Goal: Task Accomplishment & Management: Manage account settings

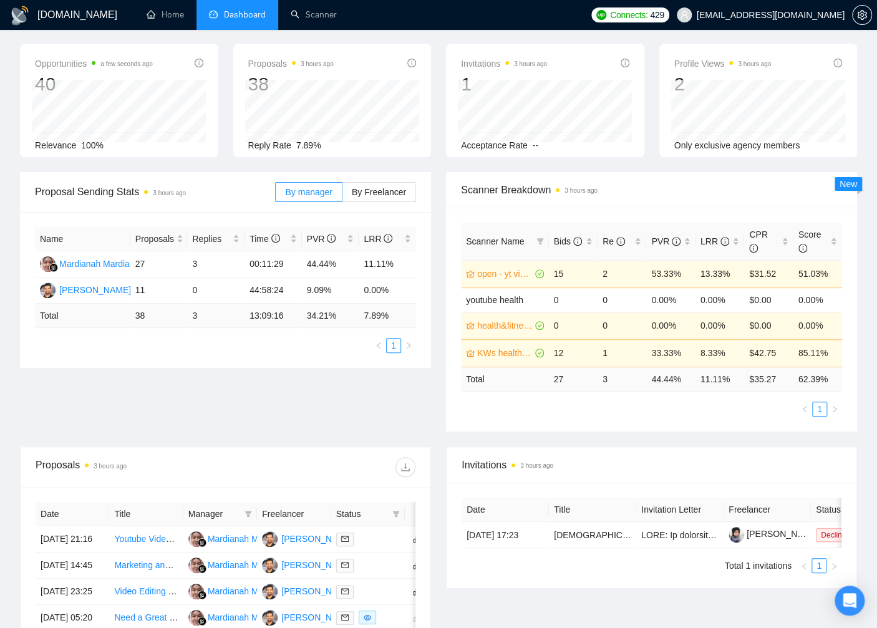
scroll to position [30, 0]
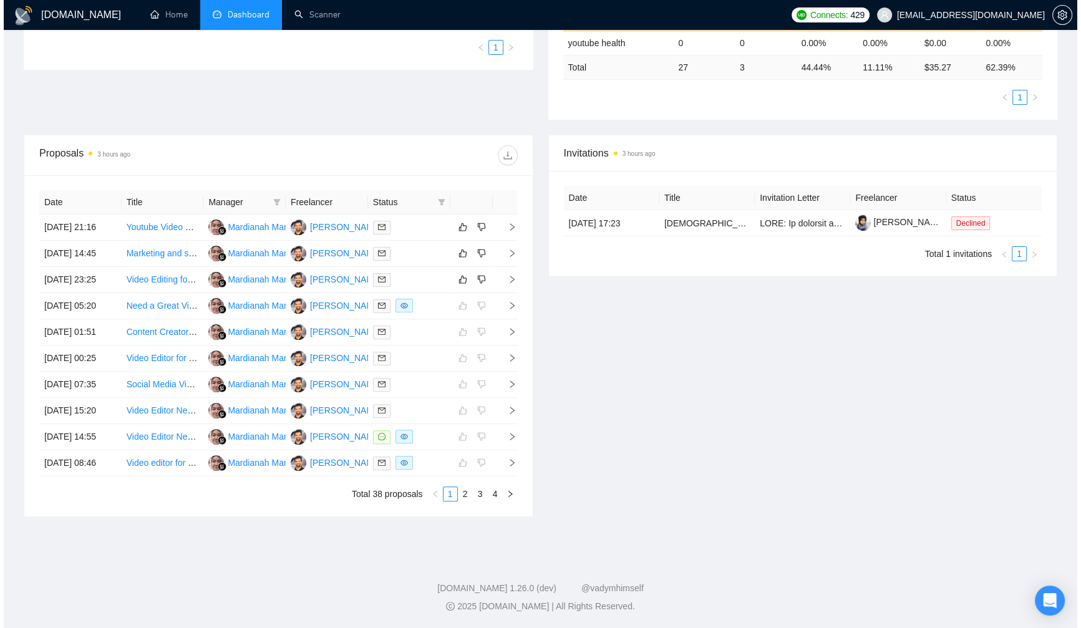
scroll to position [347, 0]
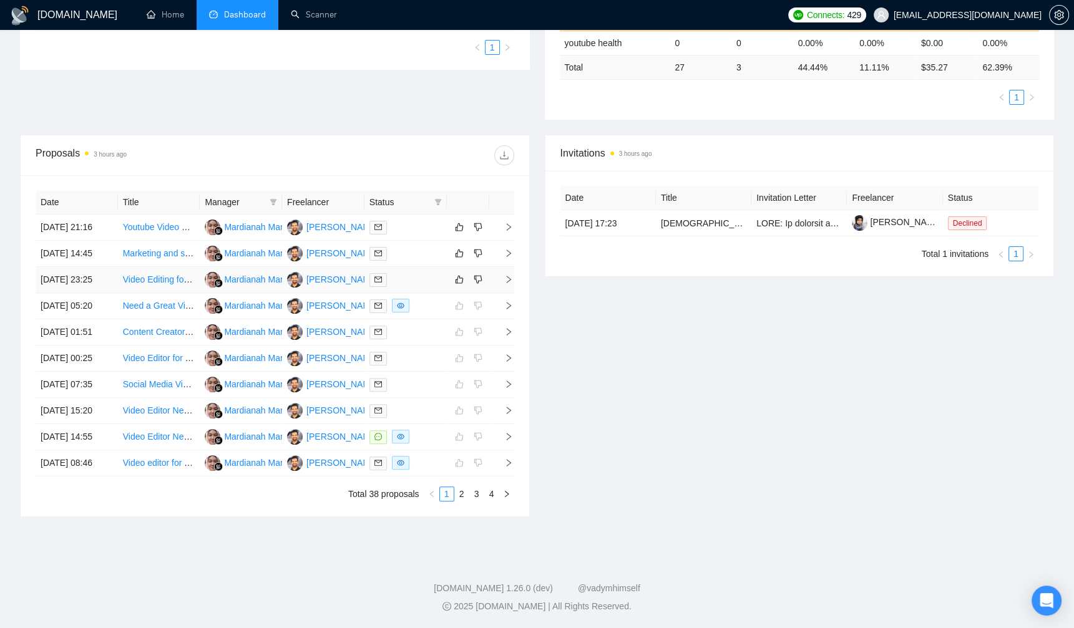
click at [423, 287] on div at bounding box center [405, 280] width 72 height 14
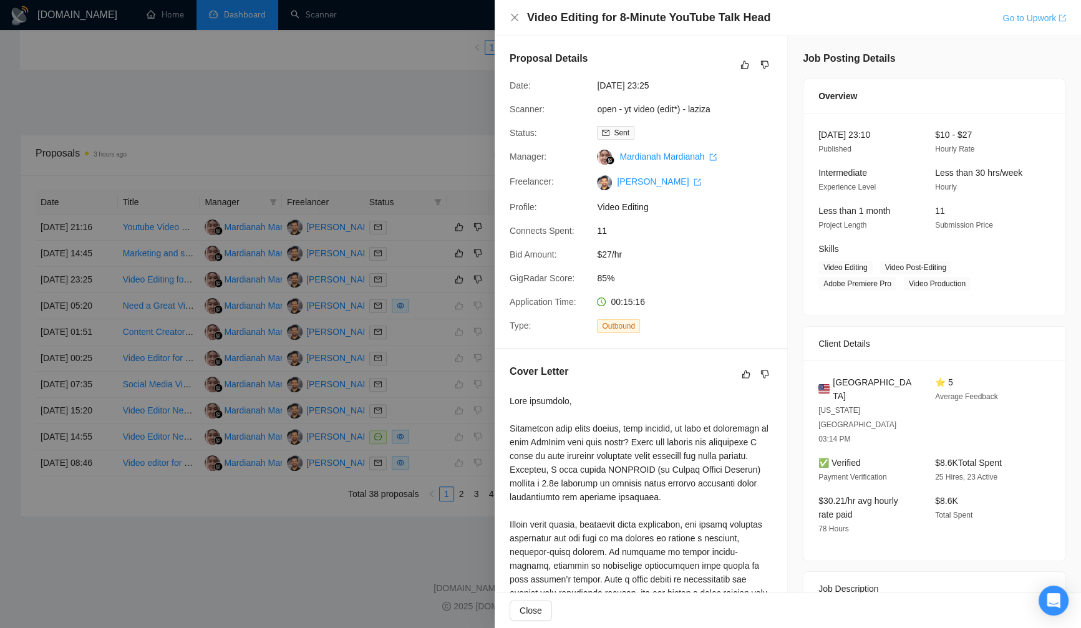
click at [877, 16] on link "Go to Upwork" at bounding box center [1035, 18] width 64 height 10
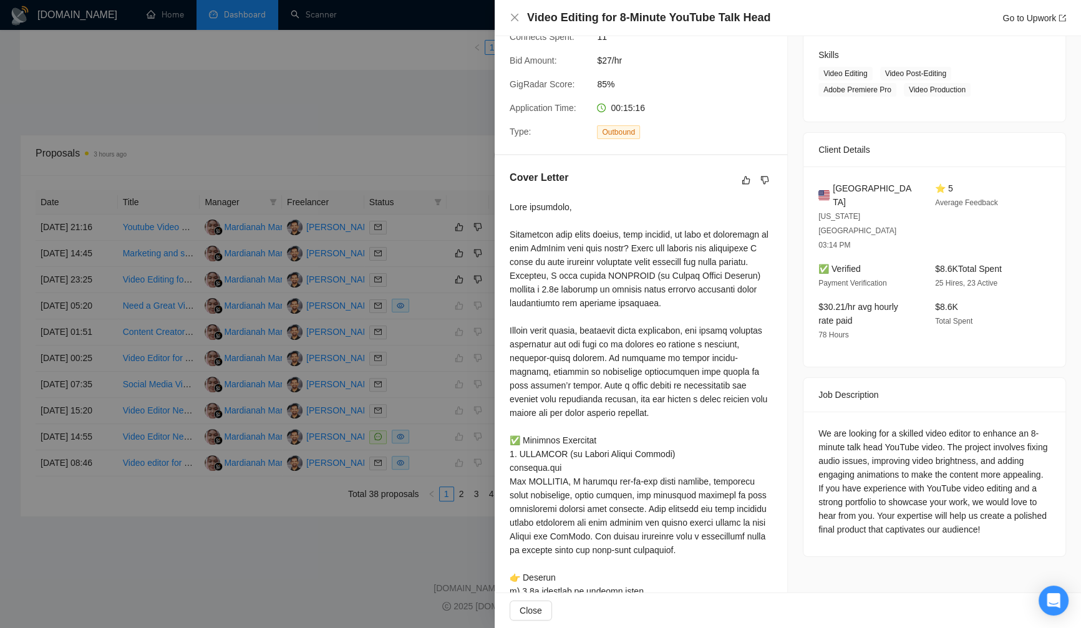
scroll to position [212, 0]
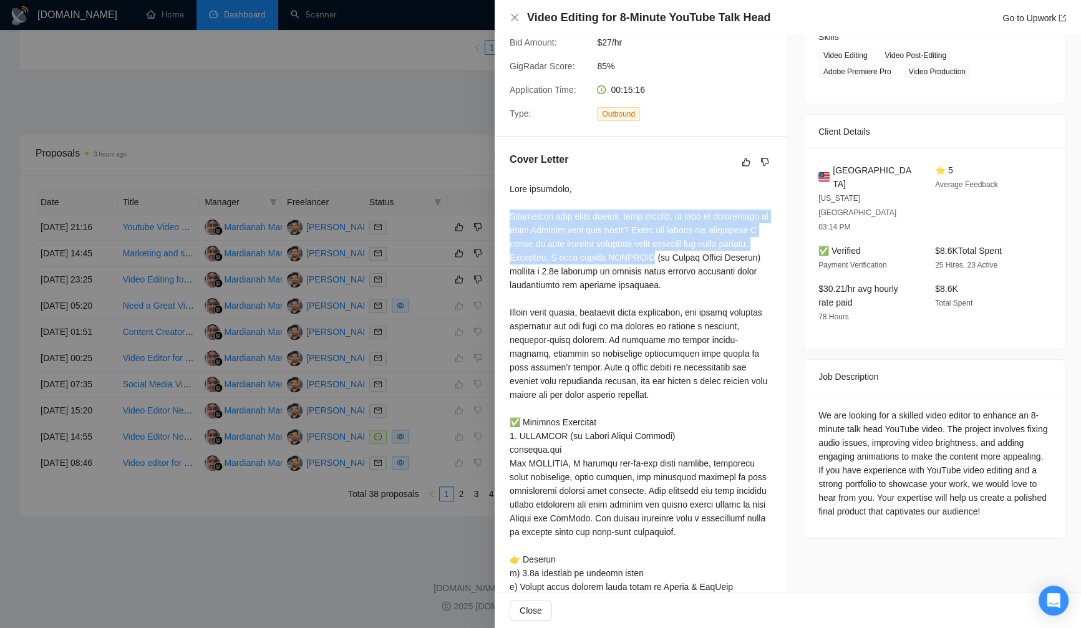
drag, startPoint x: 509, startPoint y: 239, endPoint x: 704, endPoint y: 285, distance: 200.1
drag, startPoint x: 510, startPoint y: 245, endPoint x: 749, endPoint y: 286, distance: 243.2
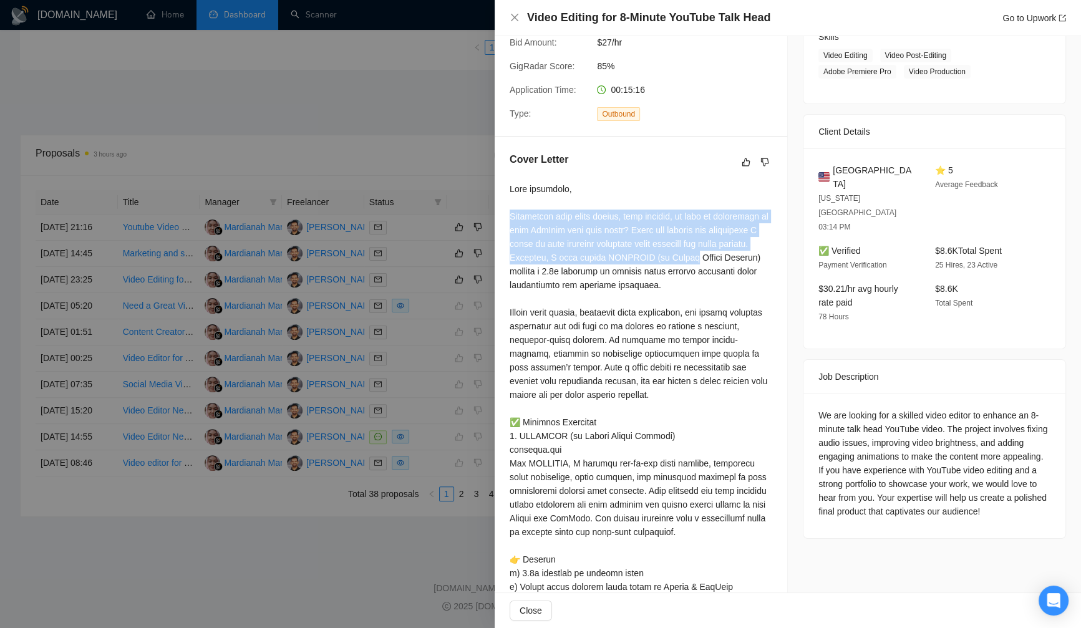
copy div "Struggling with audio issues, dull visuals, or lack of engagement in your YouTu…"
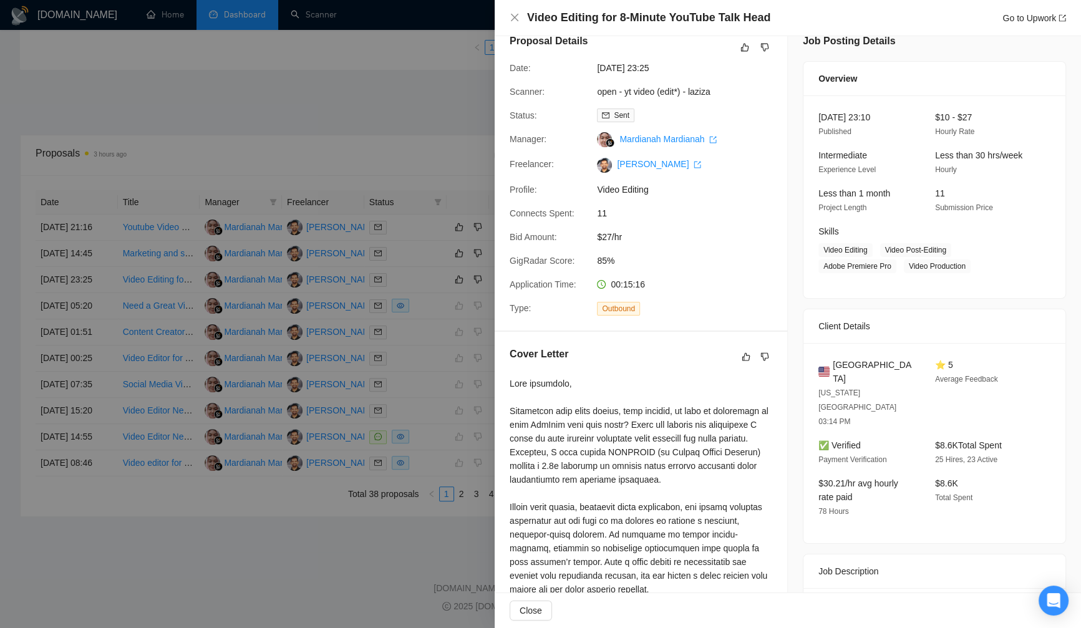
scroll to position [0, 0]
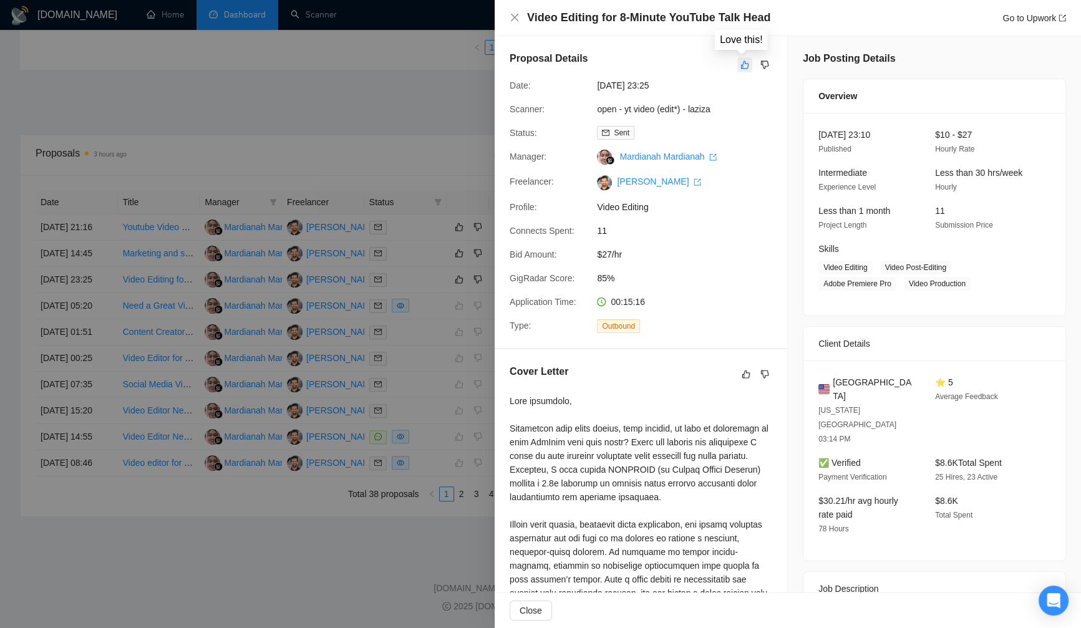
click at [743, 67] on icon "like" at bounding box center [745, 65] width 9 height 10
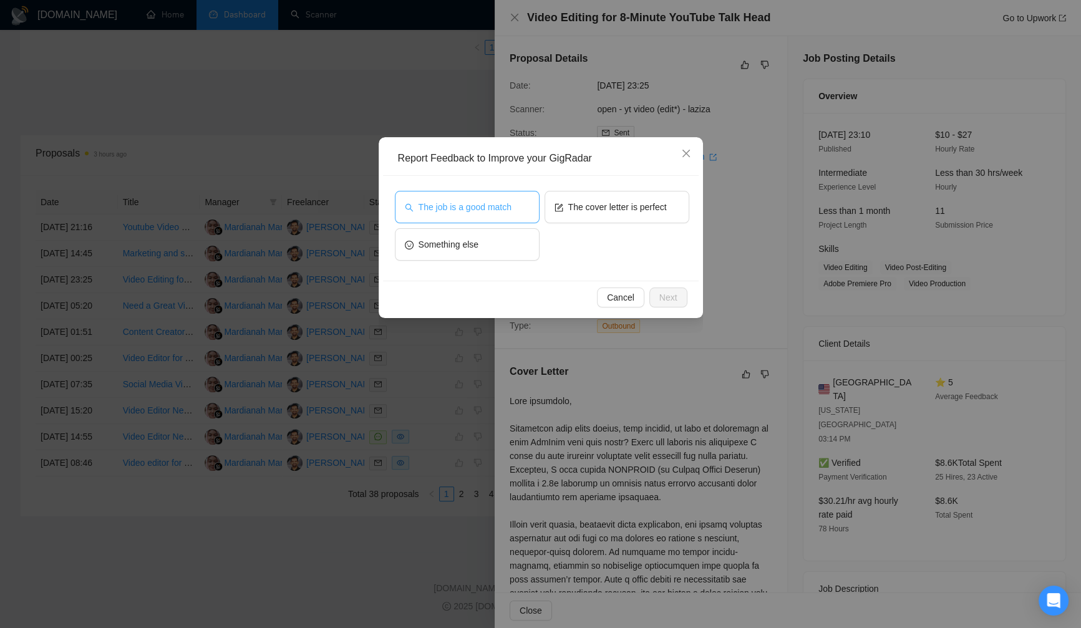
click at [491, 205] on span "The job is a good match" at bounding box center [465, 207] width 93 height 14
click at [666, 295] on span "Next" at bounding box center [669, 298] width 18 height 14
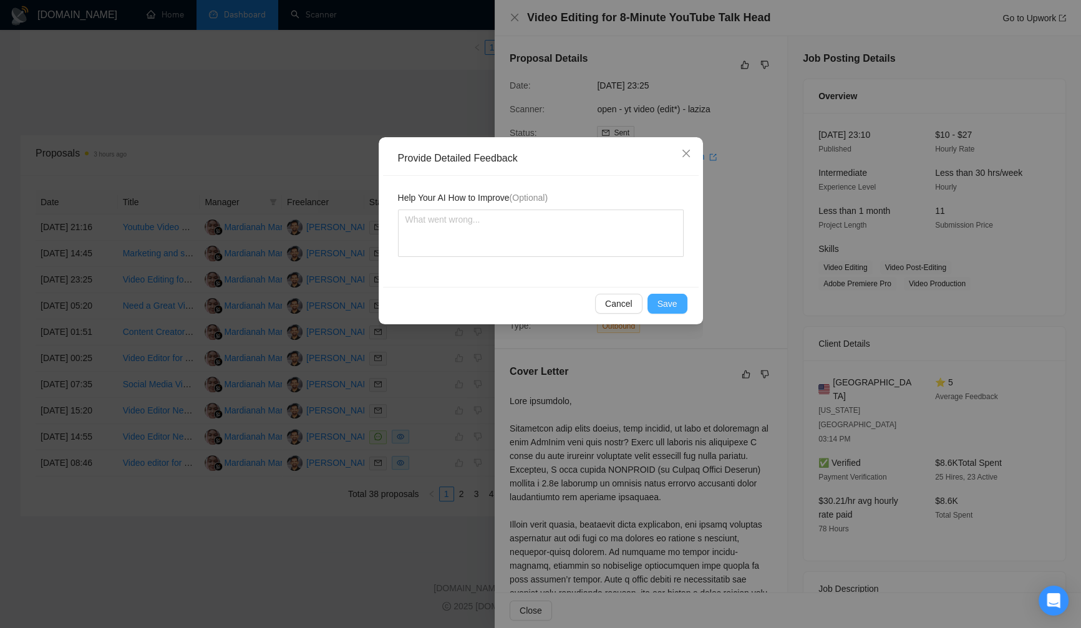
click at [662, 303] on span "Save" at bounding box center [668, 304] width 20 height 14
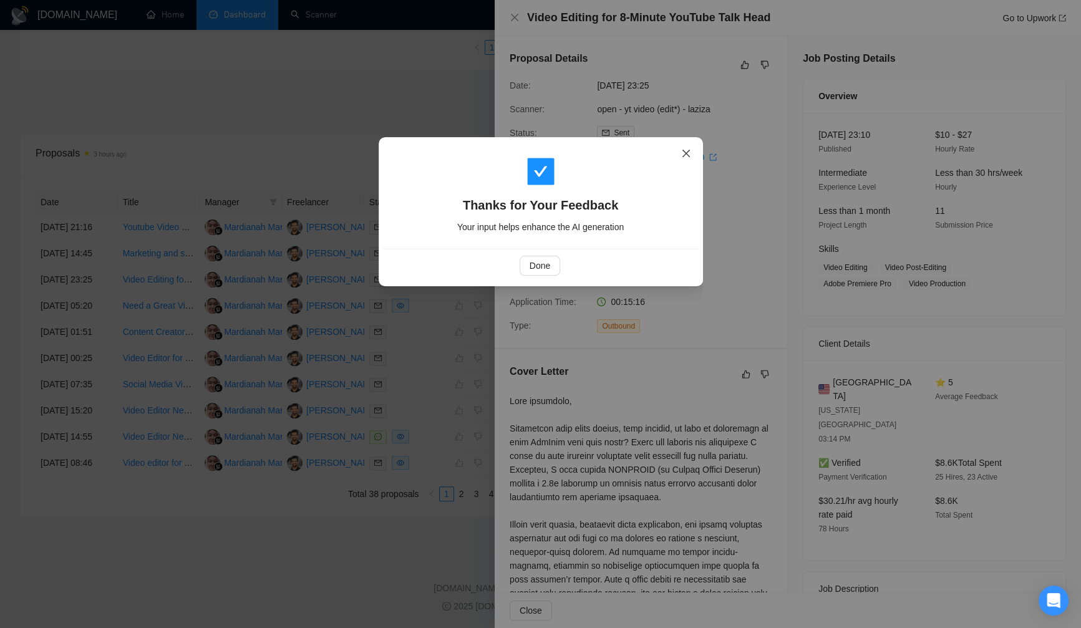
click at [682, 156] on icon "close" at bounding box center [686, 154] width 10 height 10
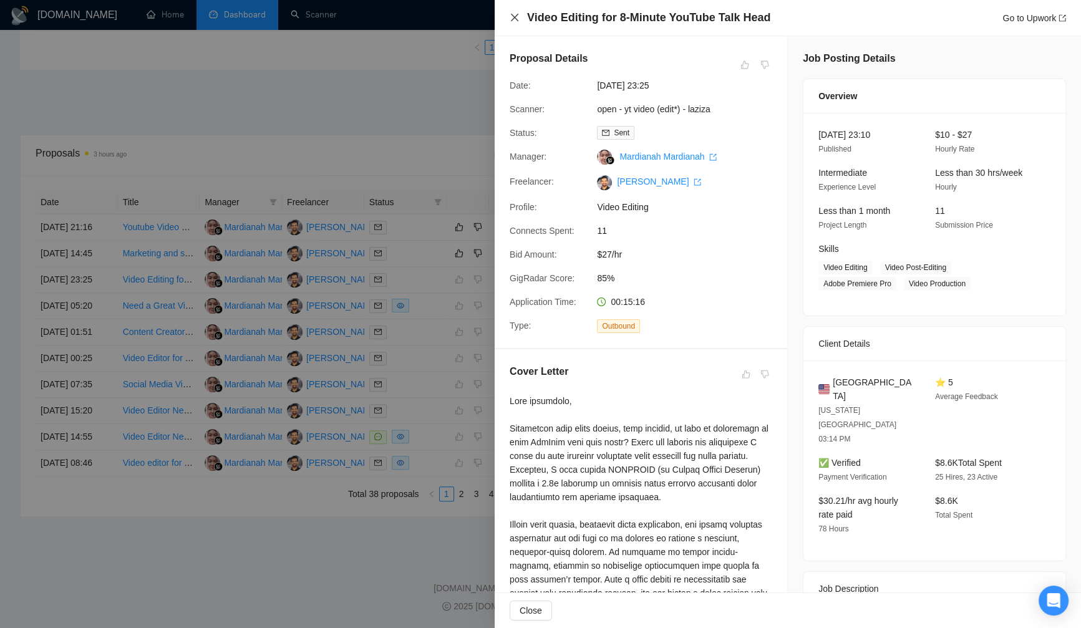
click at [513, 20] on icon "close" at bounding box center [515, 17] width 10 height 10
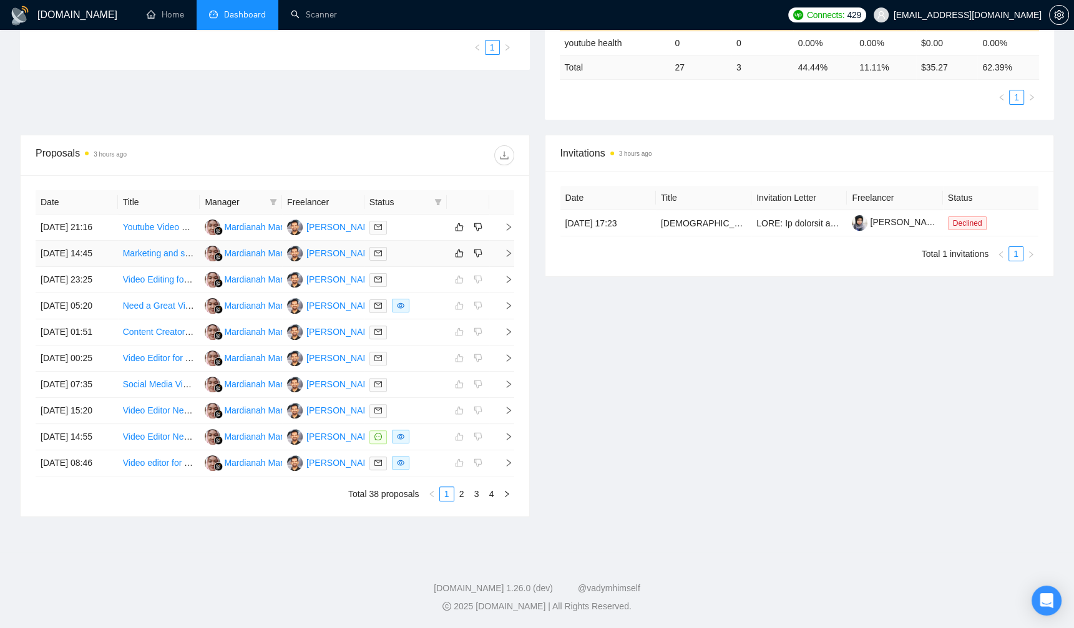
click at [409, 261] on td at bounding box center [405, 254] width 82 height 26
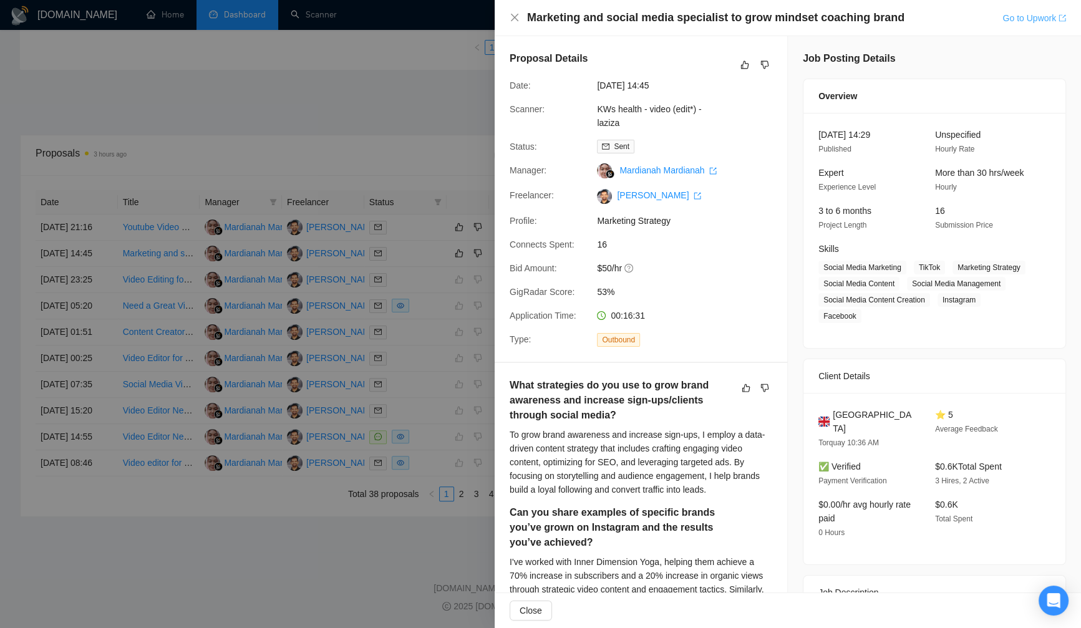
click at [877, 17] on link "Go to Upwork" at bounding box center [1035, 18] width 64 height 10
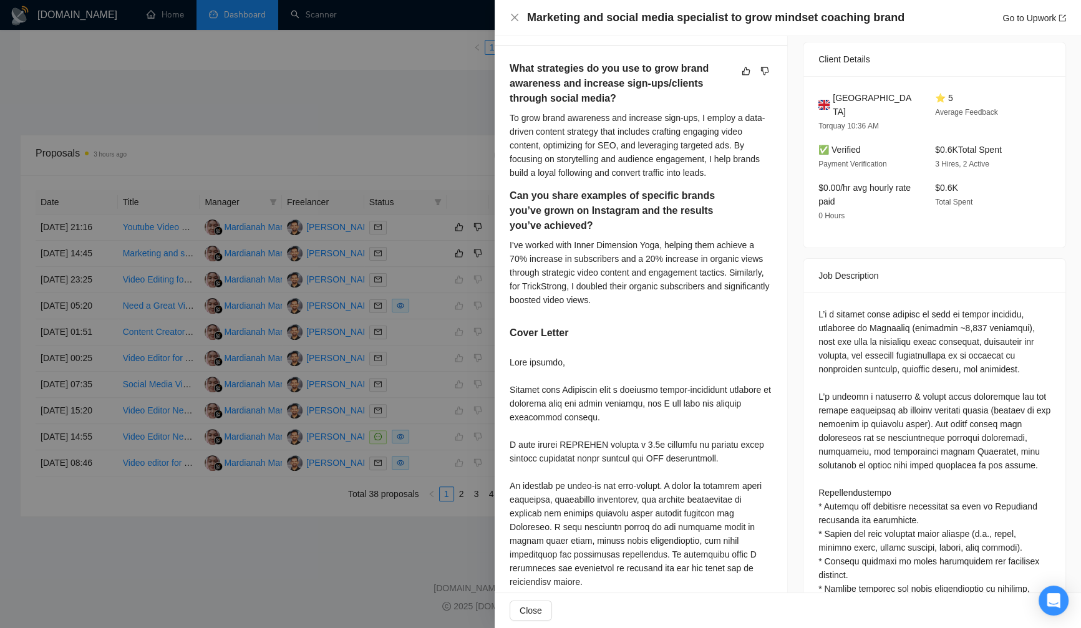
scroll to position [363, 0]
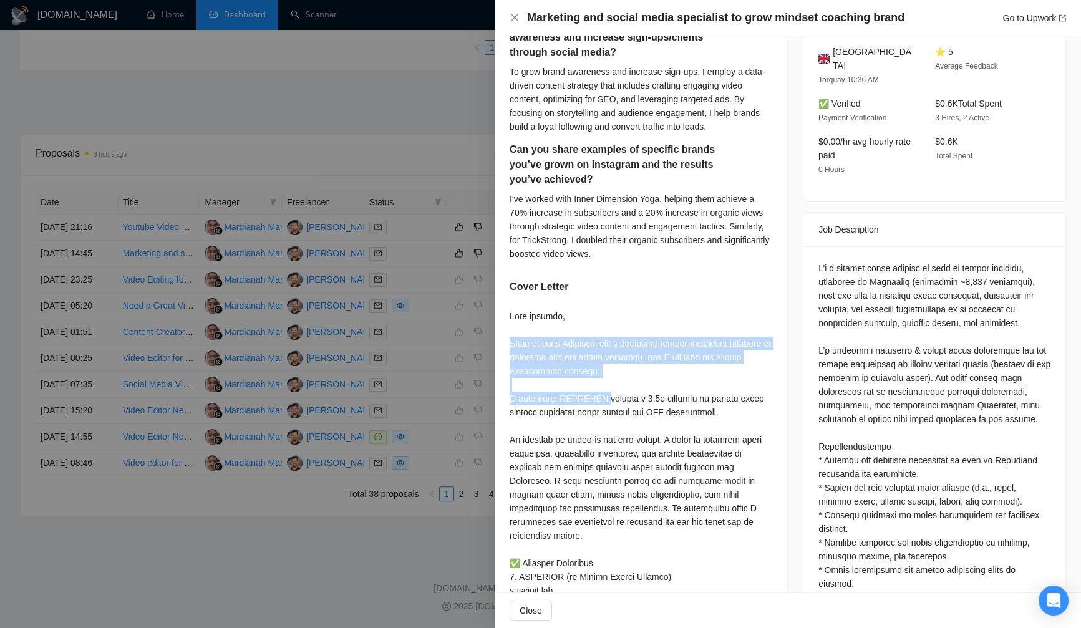
drag, startPoint x: 510, startPoint y: 354, endPoint x: 608, endPoint y: 410, distance: 113.2
copy div "Growing your Instagram into a powerful client-attracting platform is possible w…"
drag, startPoint x: 510, startPoint y: 328, endPoint x: 656, endPoint y: 406, distance: 165.2
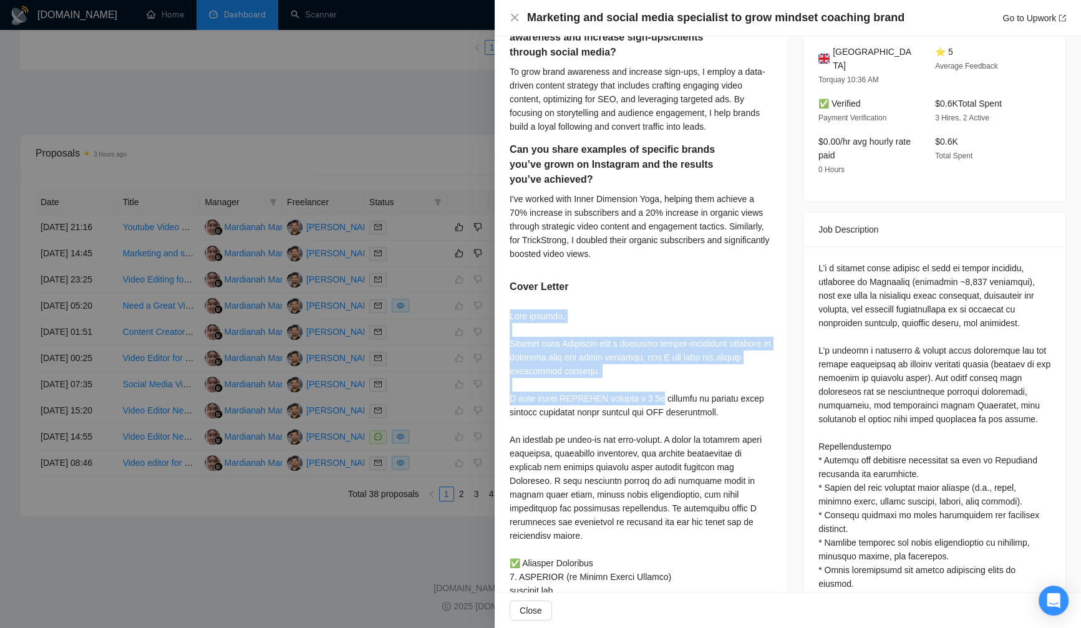
copy div "Good morning, Growing your Instagram into a powerful client-attracting platform…"
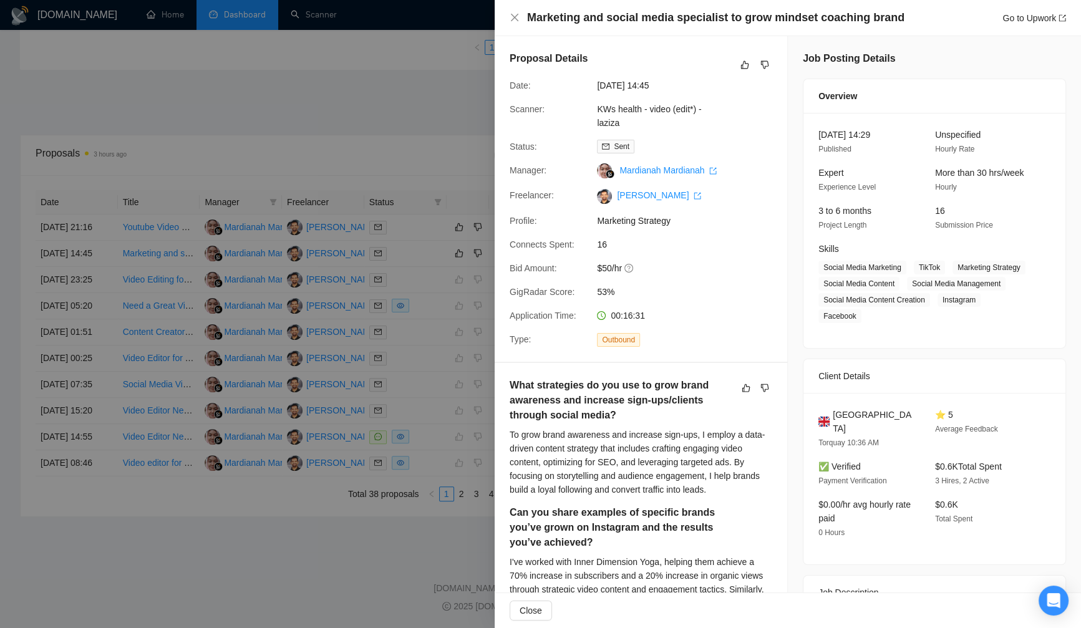
scroll to position [0, 0]
click at [417, 137] on div at bounding box center [540, 314] width 1081 height 628
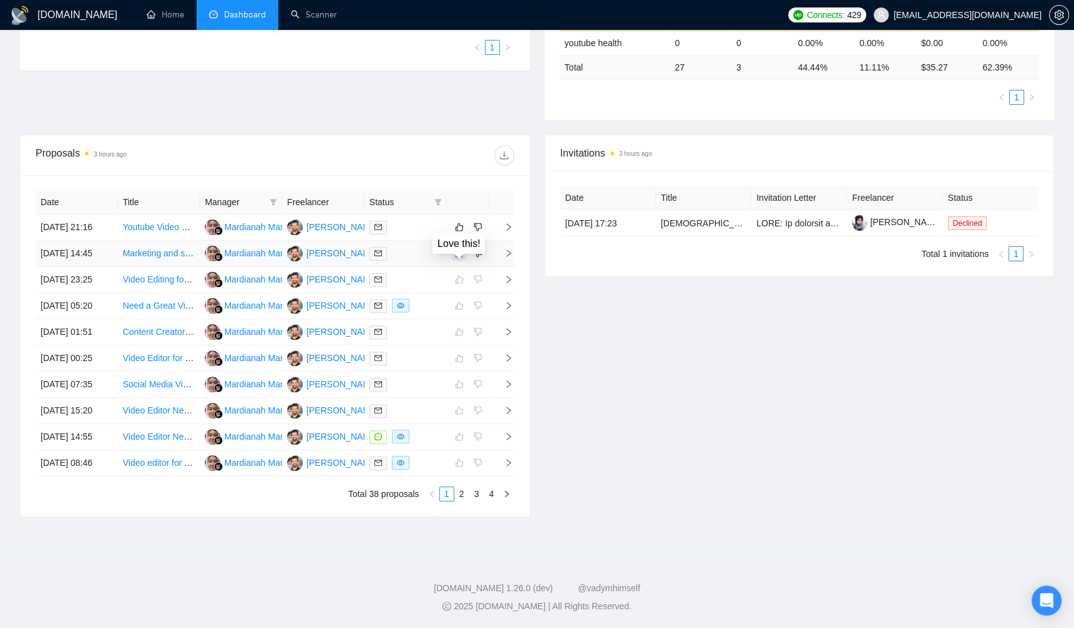
click at [459, 258] on icon "like" at bounding box center [459, 253] width 9 height 10
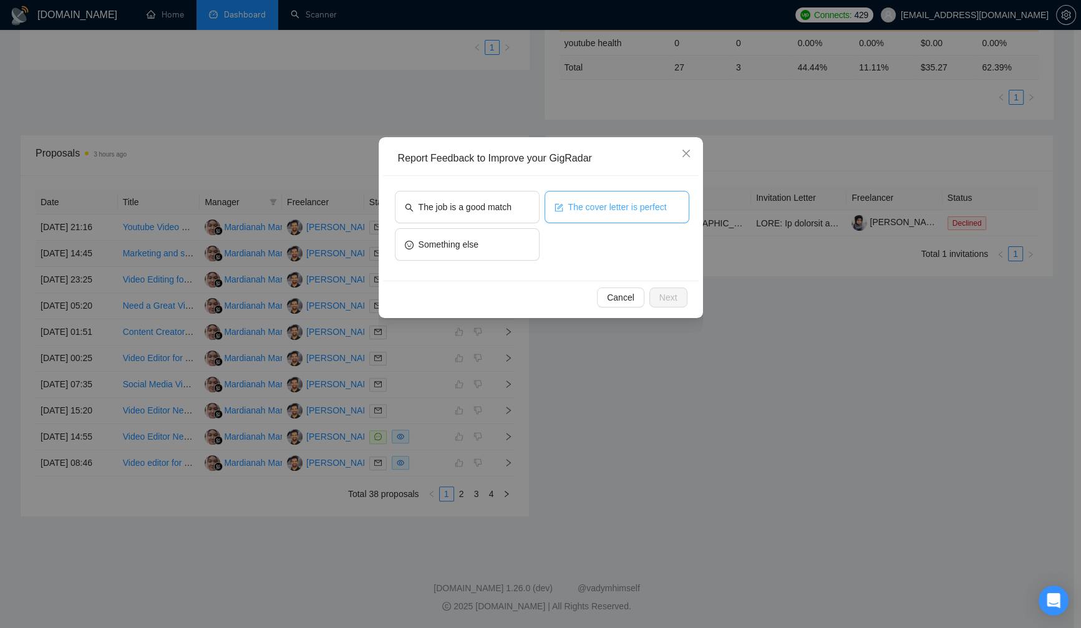
click at [644, 198] on button "The cover letter is perfect" at bounding box center [617, 207] width 145 height 32
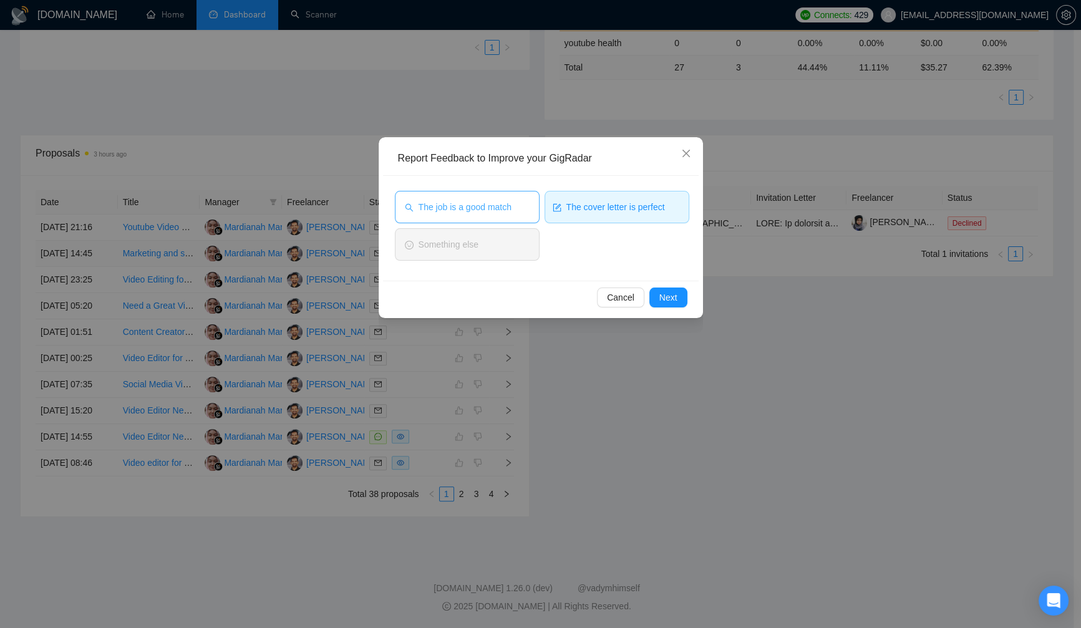
click at [528, 202] on button "The job is a good match" at bounding box center [467, 207] width 145 height 32
click at [504, 210] on span "The job is a good match" at bounding box center [463, 207] width 93 height 14
click at [666, 300] on span "Next" at bounding box center [669, 298] width 18 height 14
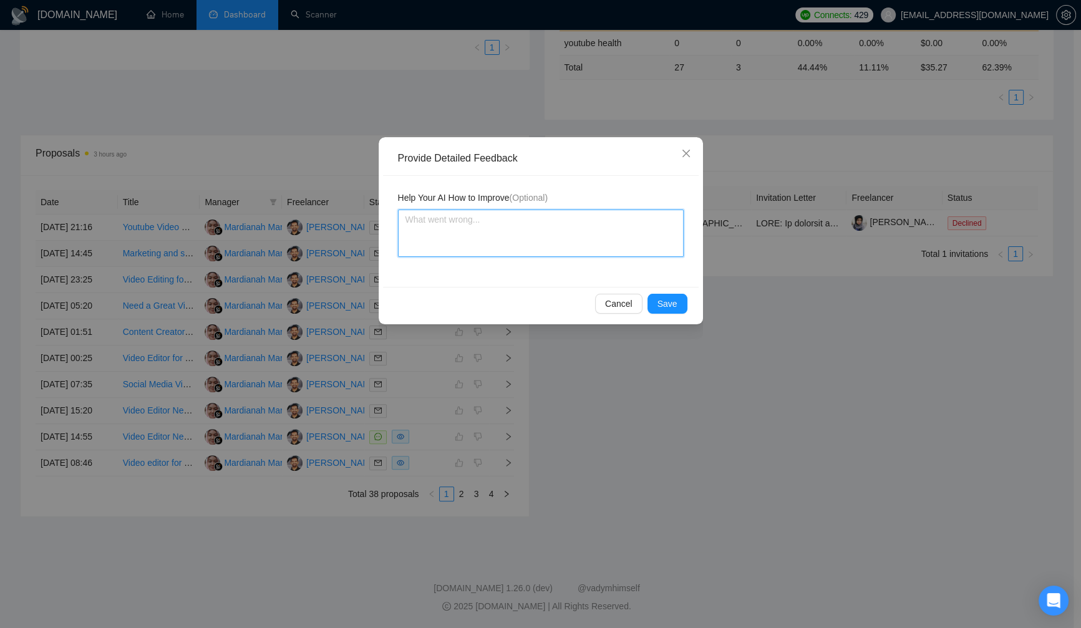
click at [593, 243] on textarea at bounding box center [541, 233] width 286 height 47
type textarea "C"
type textarea "Co"
type textarea "Cov"
type textarea "Cove"
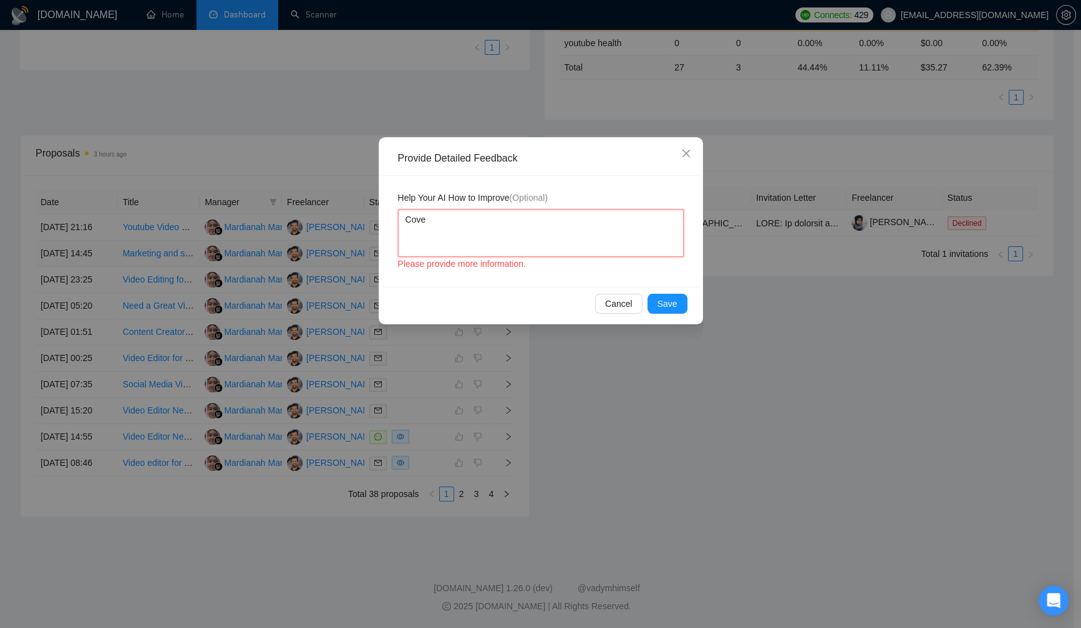
type textarea "Cover"
type textarea "Cover l"
type textarea "Cover le"
type textarea "Cover let"
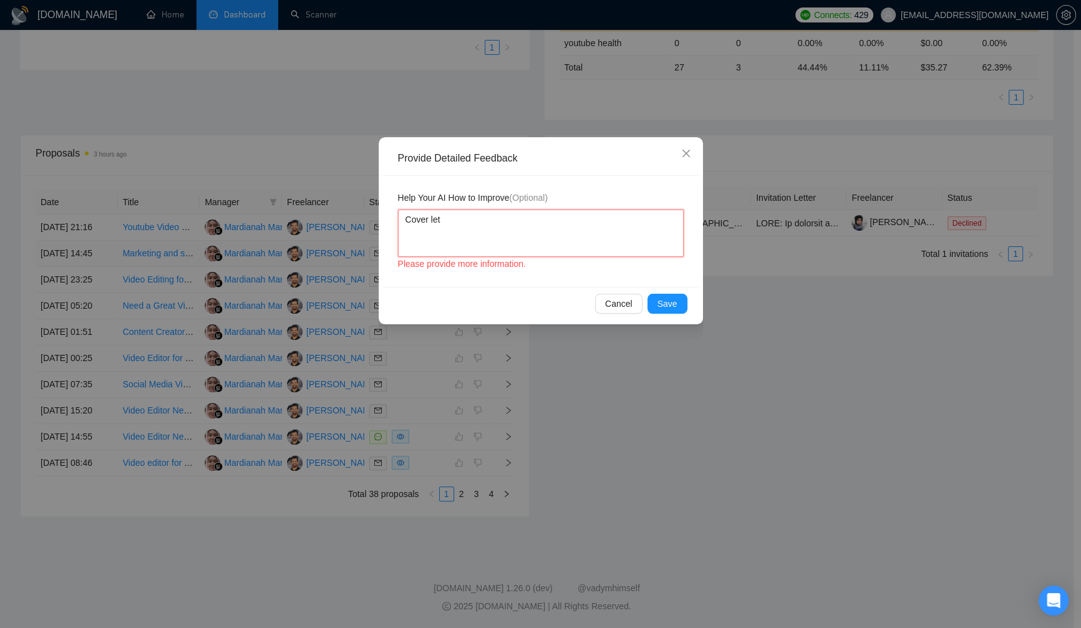
type textarea "Cover lett"
type textarea "Cover lette"
type textarea "Cover letter"
type textarea "Cover letter i"
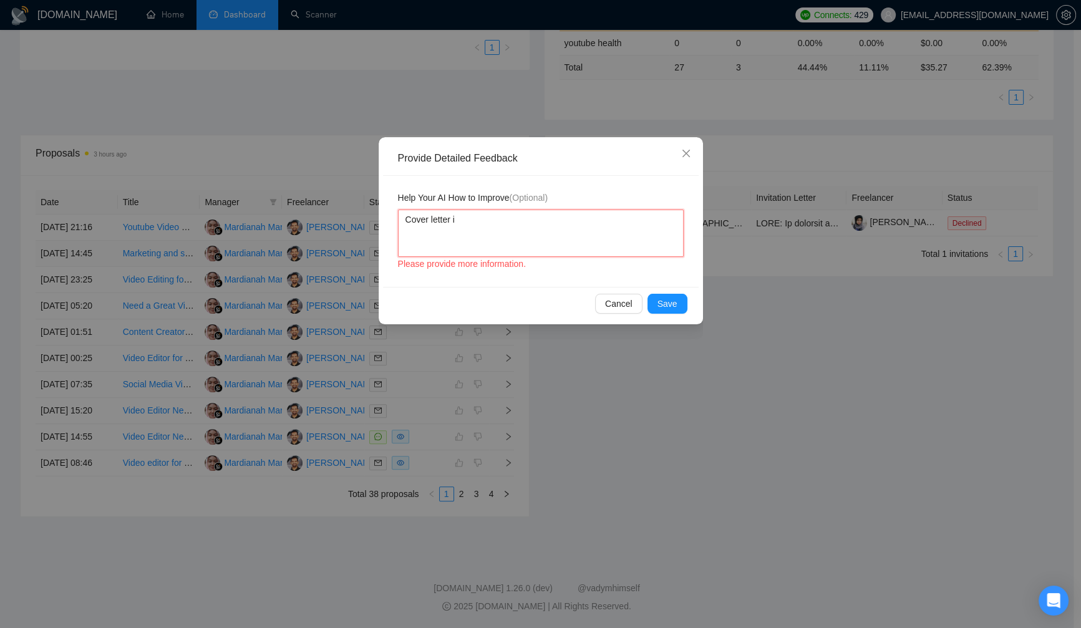
type textarea "Cover letter is"
type textarea "Cover letter is q"
type textarea "Cover letter is qe"
type textarea "Cover letter is qel"
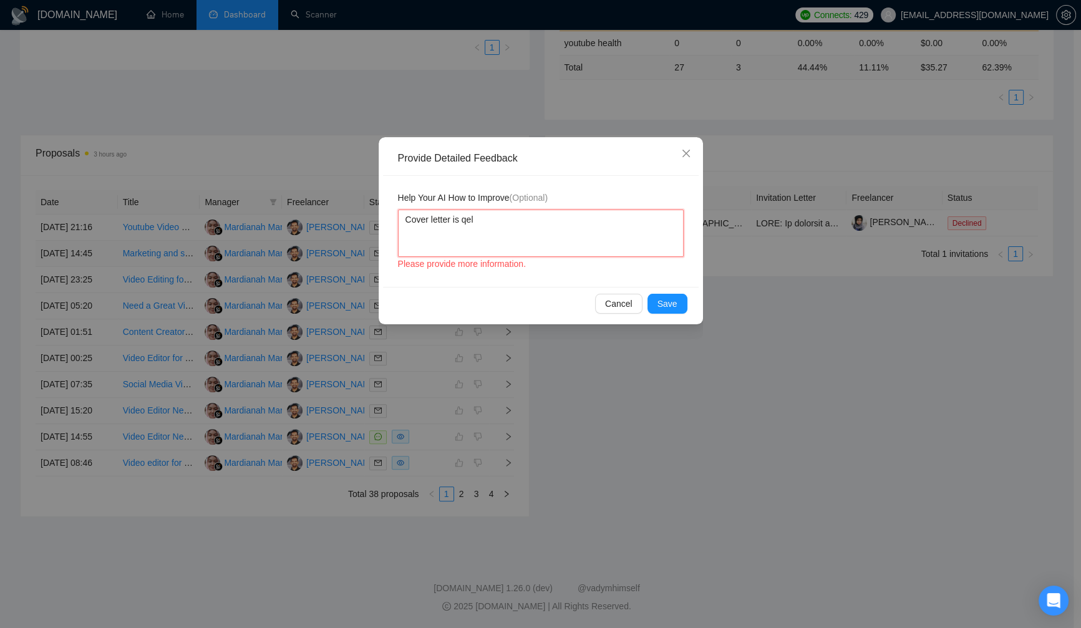
type textarea "Cover letter is qell"
type textarea "Cover letter is qel"
type textarea "Cover letter is qe"
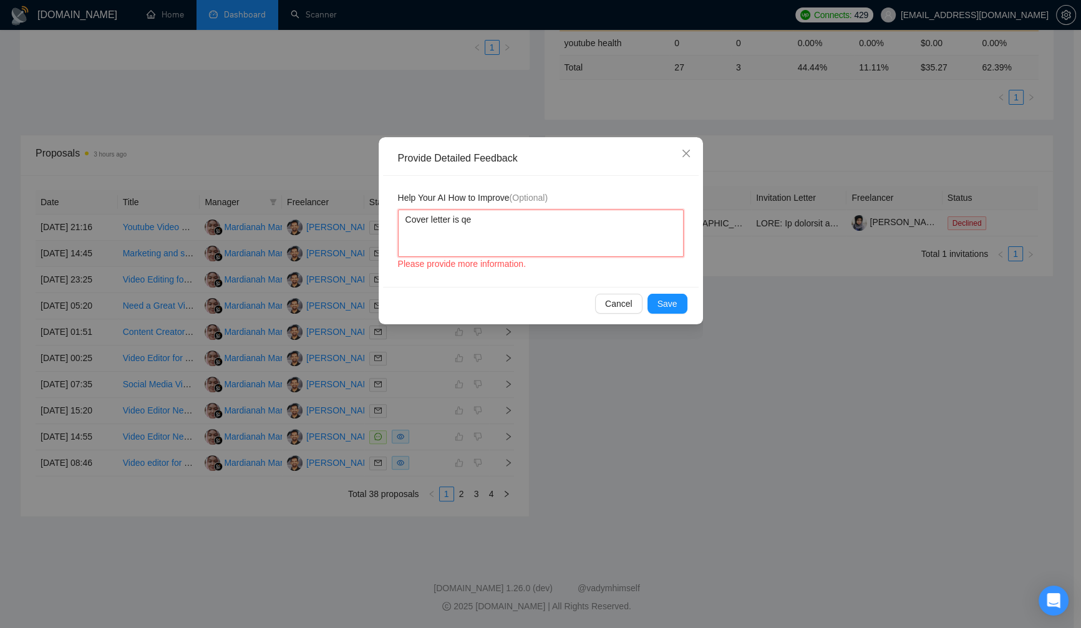
type textarea "Cover letter is q"
type textarea "Cover letter is"
type textarea "Cover letter is w"
type textarea "Cover letter is we"
type textarea "Cover letter is wel"
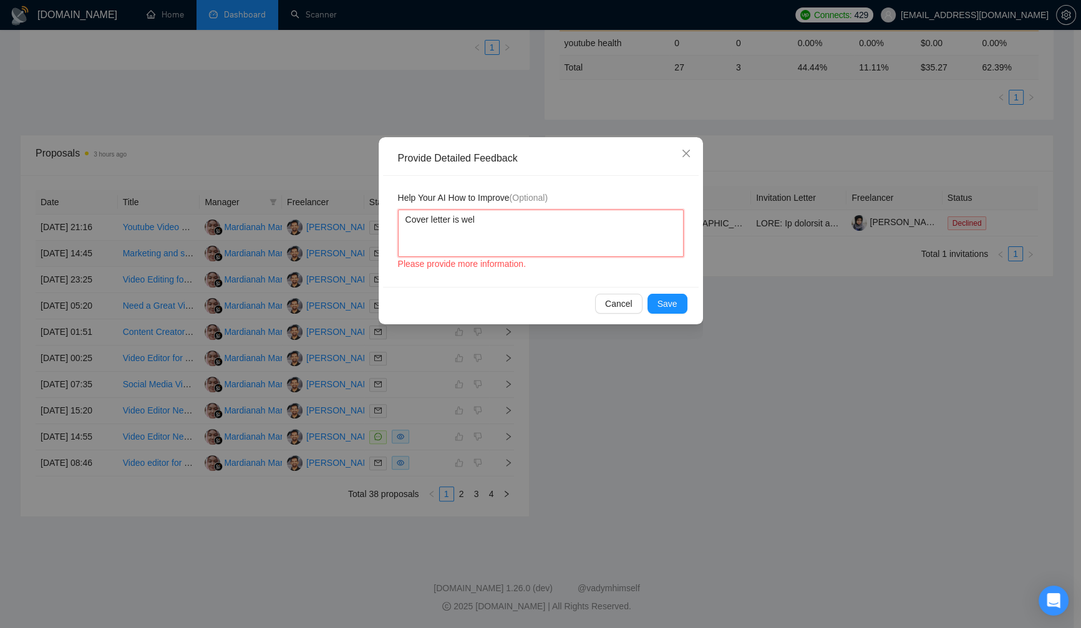
type textarea "Cover letter is well"
type textarea "Cover letter is well w"
type textarea "Cover letter is well wr"
type textarea "Cover letter is well wri"
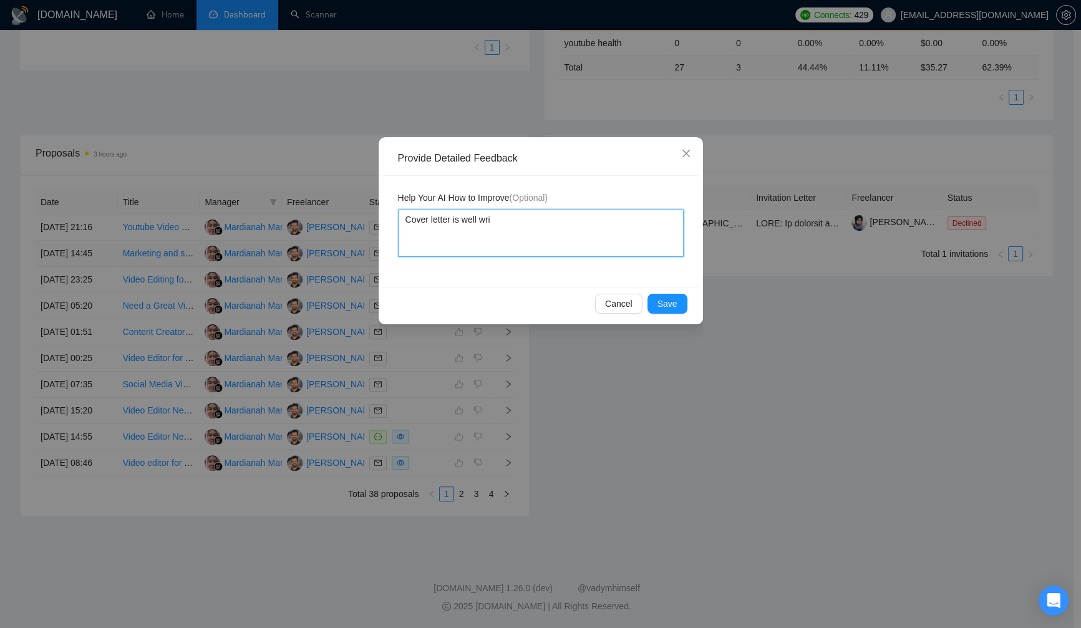
type textarea "Cover letter is well writ"
type textarea "Cover letter is well writte"
type textarea "Cover letter is well written"
type textarea "Cover letter is well written e"
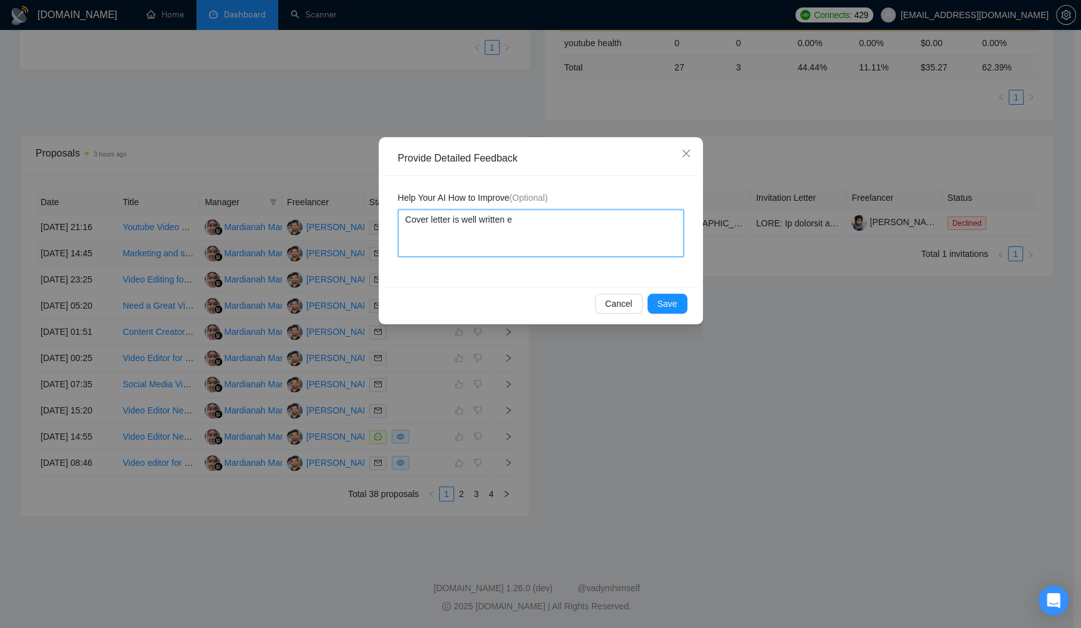
type textarea "Cover letter is well written es"
type textarea "Cover letter is well written esp"
type textarea "Cover letter is well written espe"
type textarea "Cover letter is well written espec"
type textarea "Cover letter is well written especi"
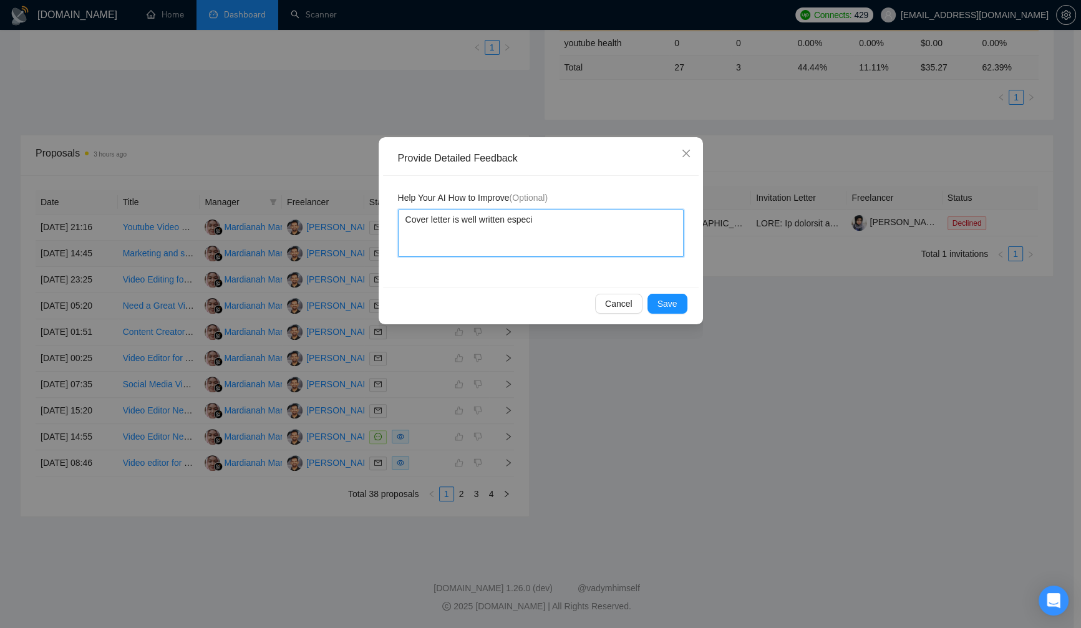
type textarea "Cover letter is well written especia"
type textarea "Cover letter is well written especial"
type textarea "Cover letter is well written especiall"
type textarea "Cover letter is well written especially"
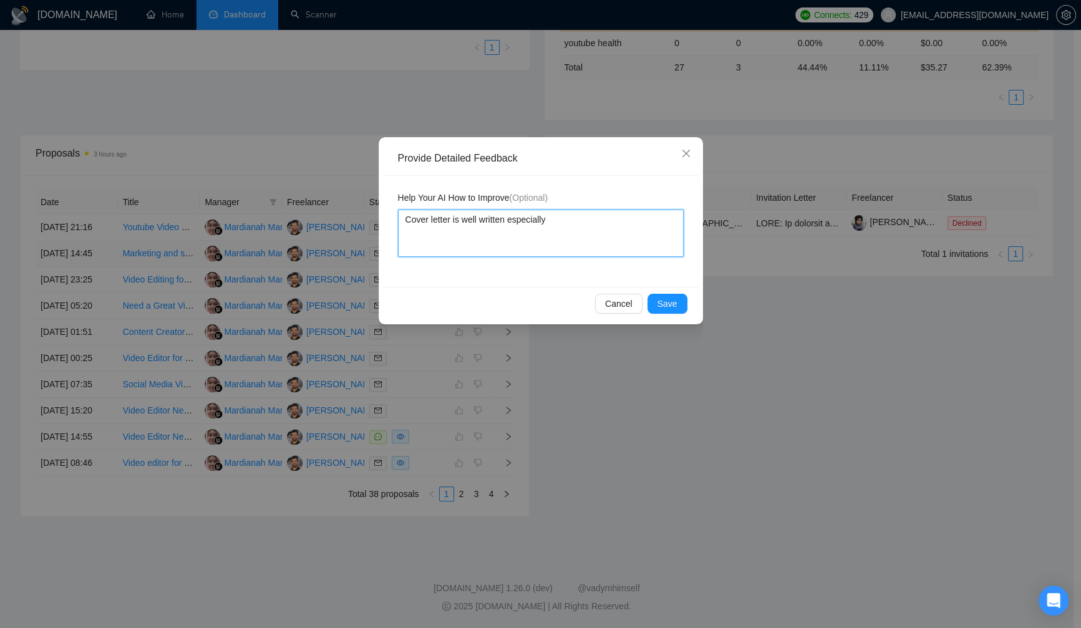
type textarea "Cover letter is well written especially f"
type textarea "Cover letter is well written especially"
type textarea "Cover letter is well written especially a"
type textarea "Cover letter is well written especially at"
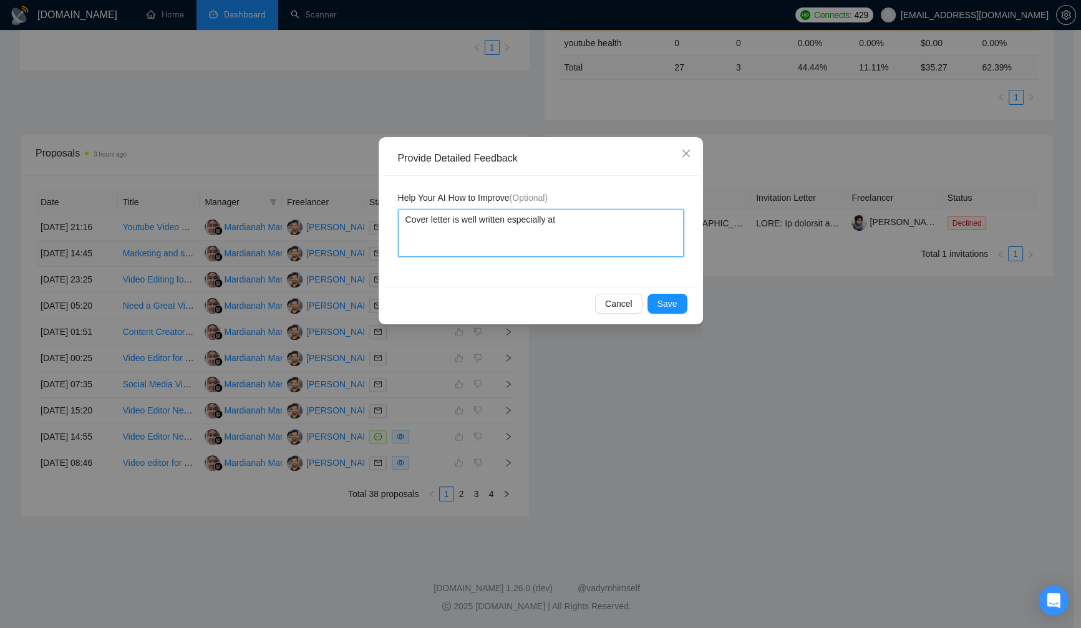
type textarea "Cover letter is well written especially at"
type textarea "Cover letter is well written especially a"
type textarea "Cover letter is well written especially"
type textarea "Cover letter is well written especially f"
type textarea "Cover letter is well written especially fr"
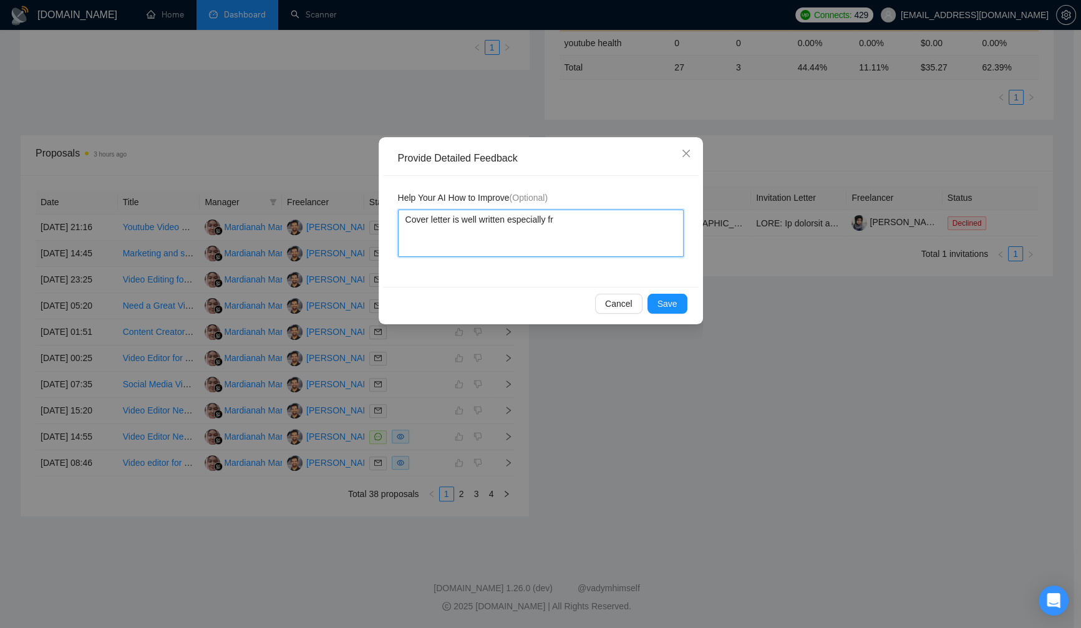
type textarea "Cover letter is well written especially f"
type textarea "Cover letter is well written especially"
type textarea "Cover letter is well written especially t"
type textarea "Cover letter is well written especially th"
type textarea "Cover letter is well written especially the"
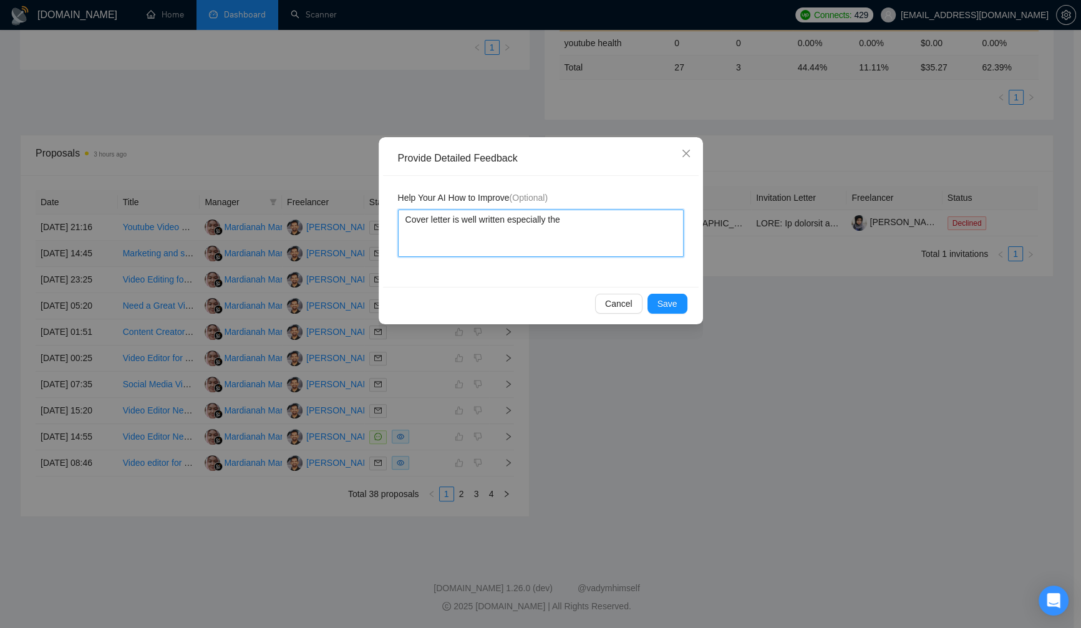
type textarea "Cover letter is well written especially the"
type textarea "Cover letter is well written especially the f"
type textarea "Cover letter is well written especially the fi"
type textarea "Cover letter is well written especially the fir"
type textarea "Cover letter is well written especially the firs"
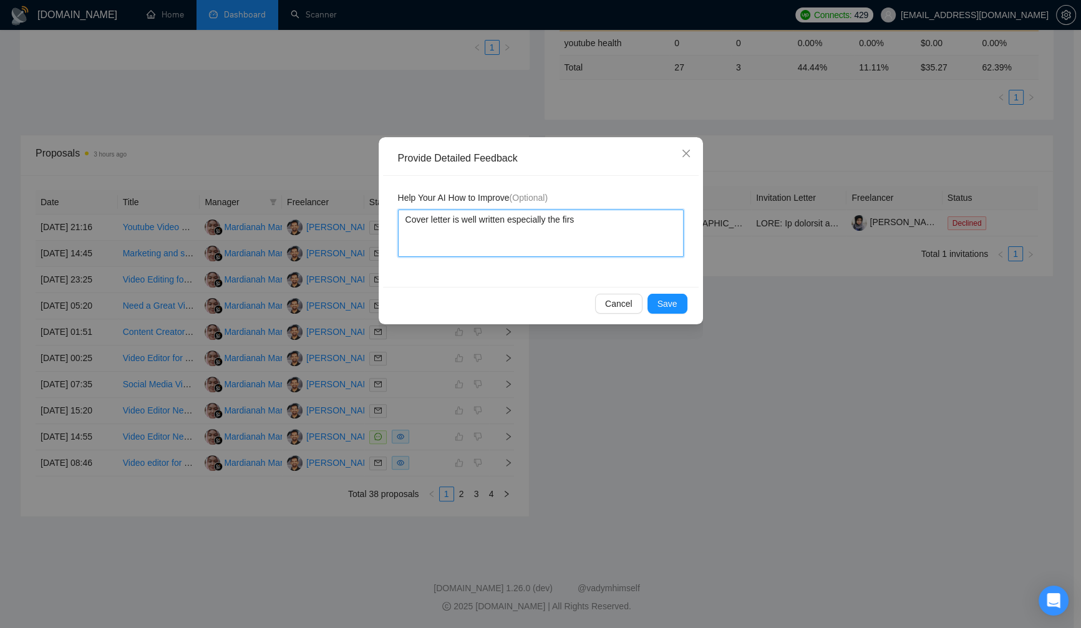
type textarea "Cover letter is well written especially the first"
type textarea "Cover letter is well written especially the first s"
type textarea "Cover letter is well written especially the first se"
type textarea "Cover letter is well written especially the first sen"
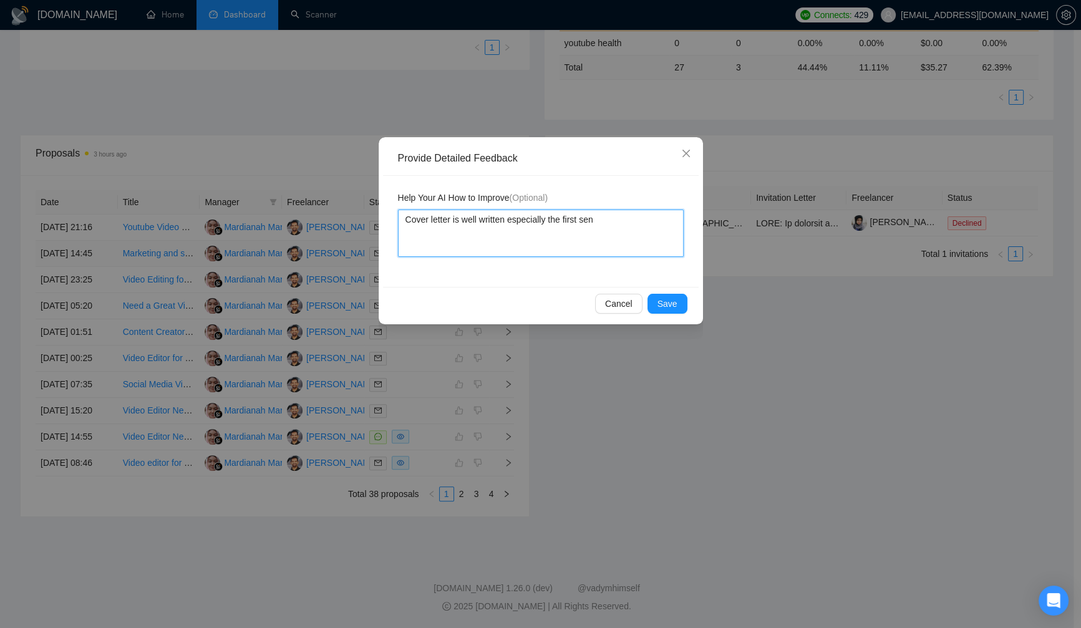
type textarea "Cover letter is well written especially the first sent"
type textarea "Cover letter is well written especially the first sente"
type textarea "Cover letter is well written especially the first senten"
type textarea "Cover letter is well written especially the first sentenc"
type textarea "Cover letter is well written especially the first sentence"
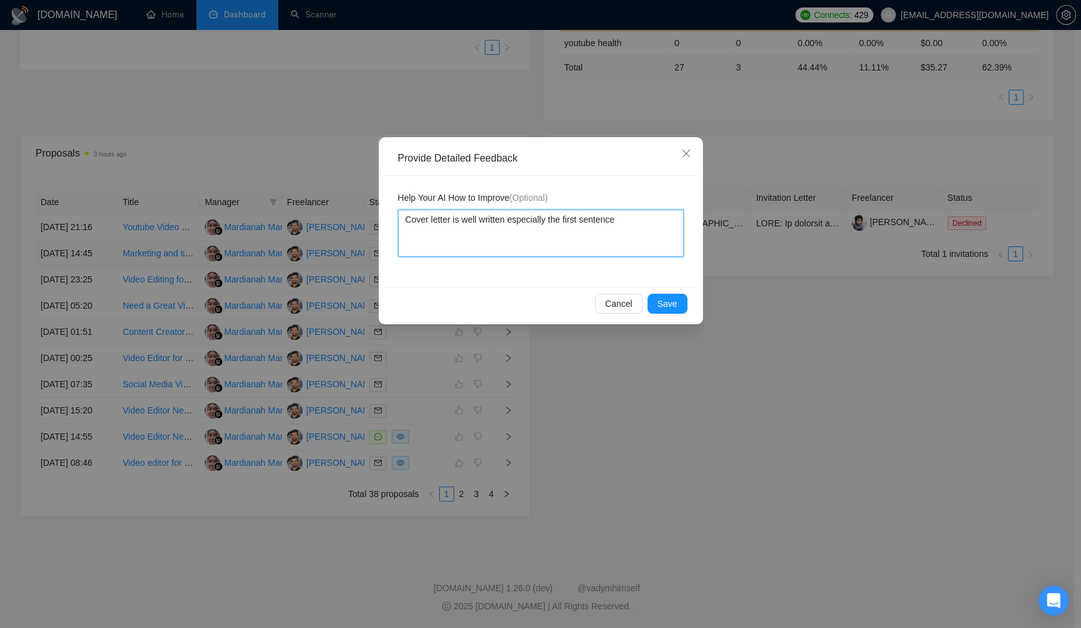
type textarea "Cover letter is well written especially the first sentences"
type textarea "Cover letter is well written especially the first sentence"
type textarea "Cover letter is well written especially the first sentenc"
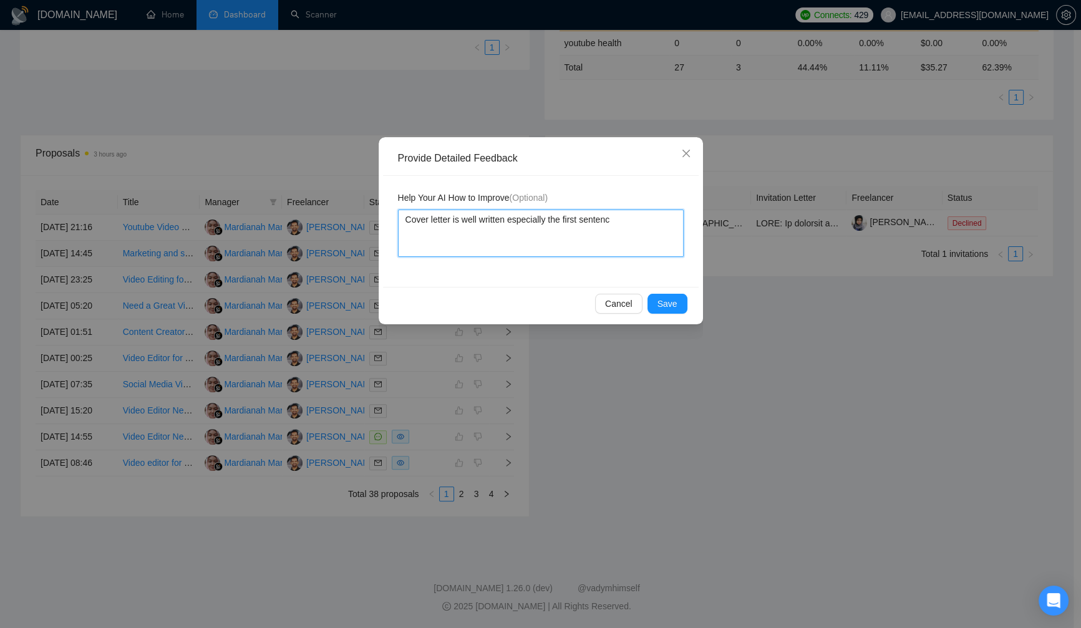
type textarea "Cover letter is well written especially the first senten"
type textarea "Cover letter is well written especially the first sente"
type textarea "Cover letter is well written especially the first sent"
type textarea "Cover letter is well written especially the first sen"
type textarea "Cover letter is well written especially the first se"
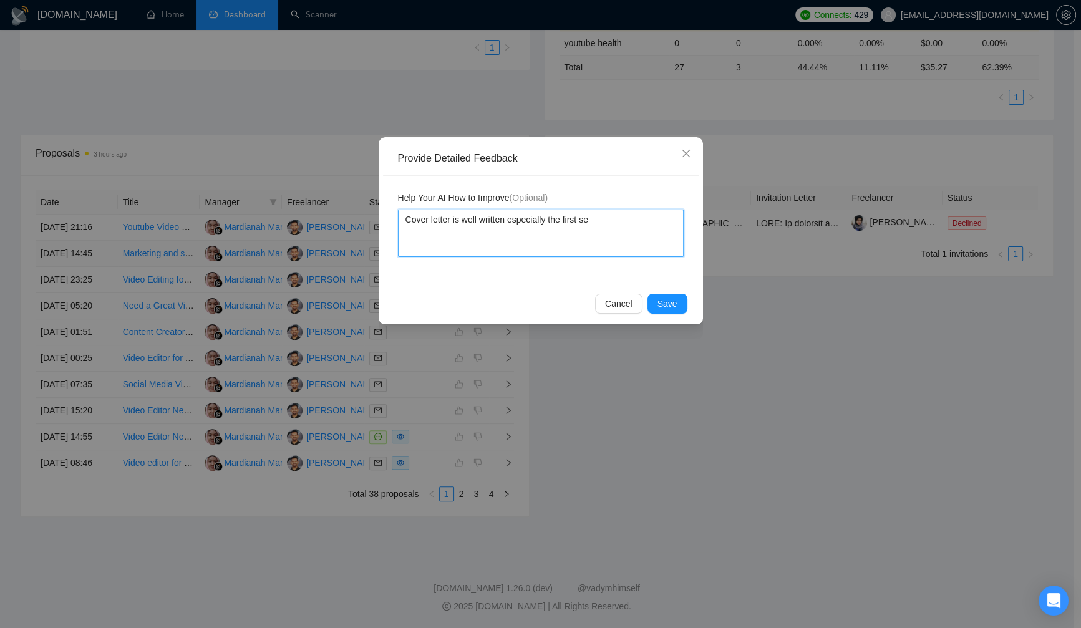
type textarea "Cover letter is well written especially the first s"
type textarea "Cover letter is well written especially the first"
type textarea "Cover letter is well written especially the firs"
type textarea "Cover letter is well written especially the fir"
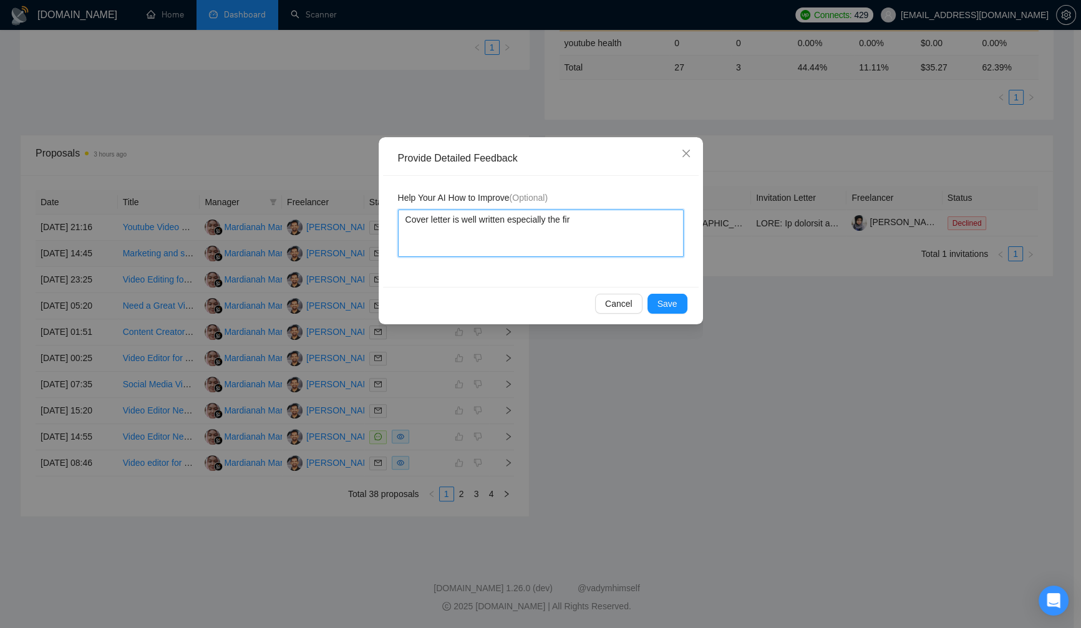
type textarea "Cover letter is well written especially the fi"
type textarea "Cover letter is well written especially the f"
type textarea "Cover letter is well written especially the"
type textarea "Cover letter is well written especially the f"
type textarea "Cover letter is well written especially the fi"
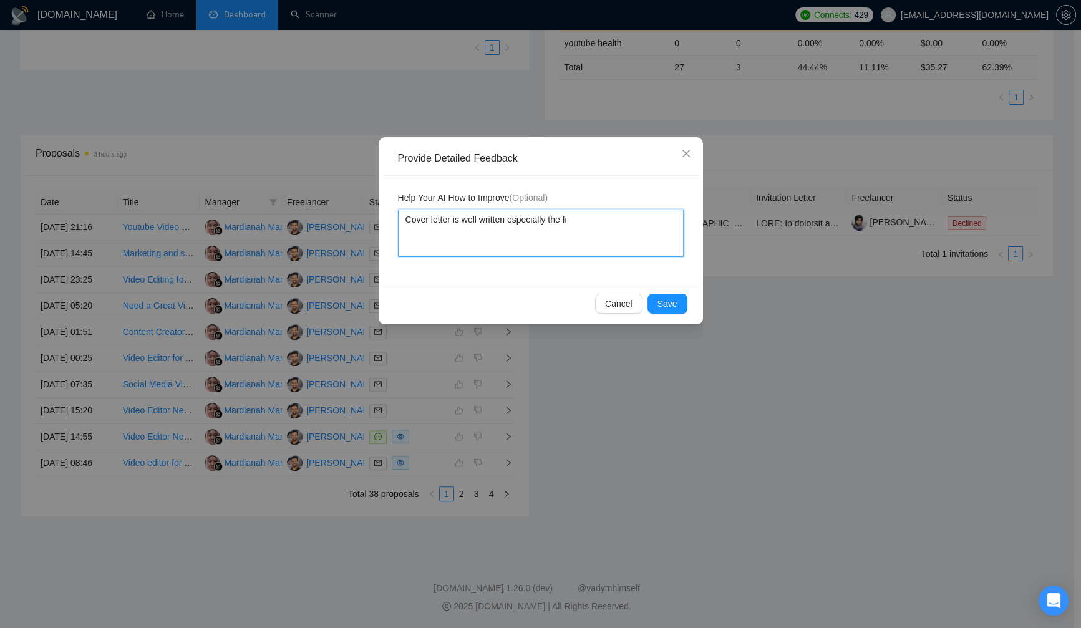
type textarea "Cover letter is well written especially the fir"
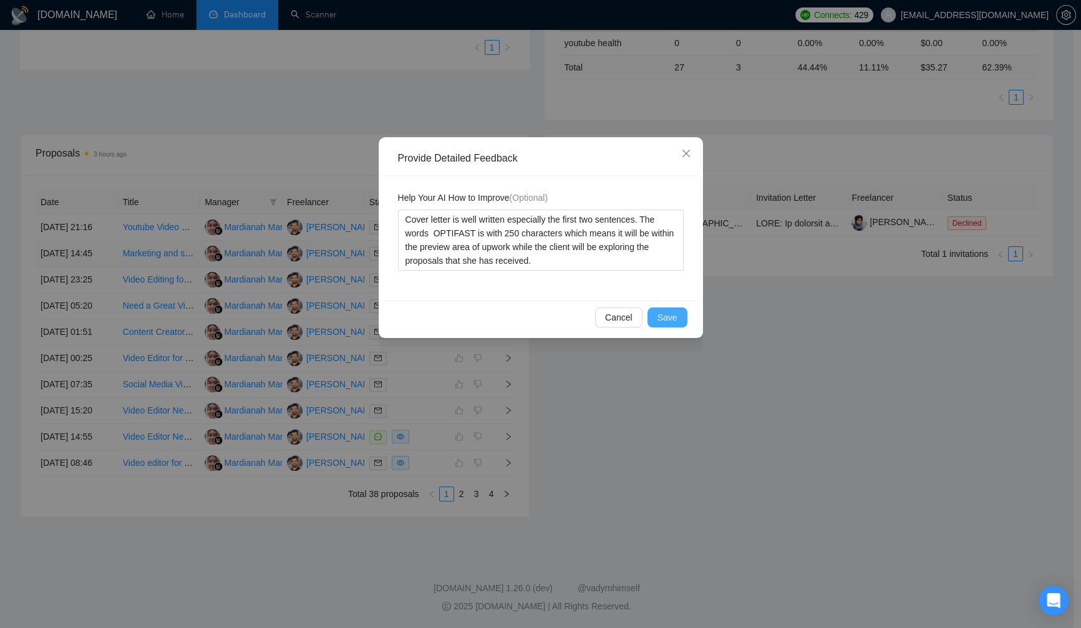
click at [660, 318] on span "Save" at bounding box center [668, 318] width 20 height 14
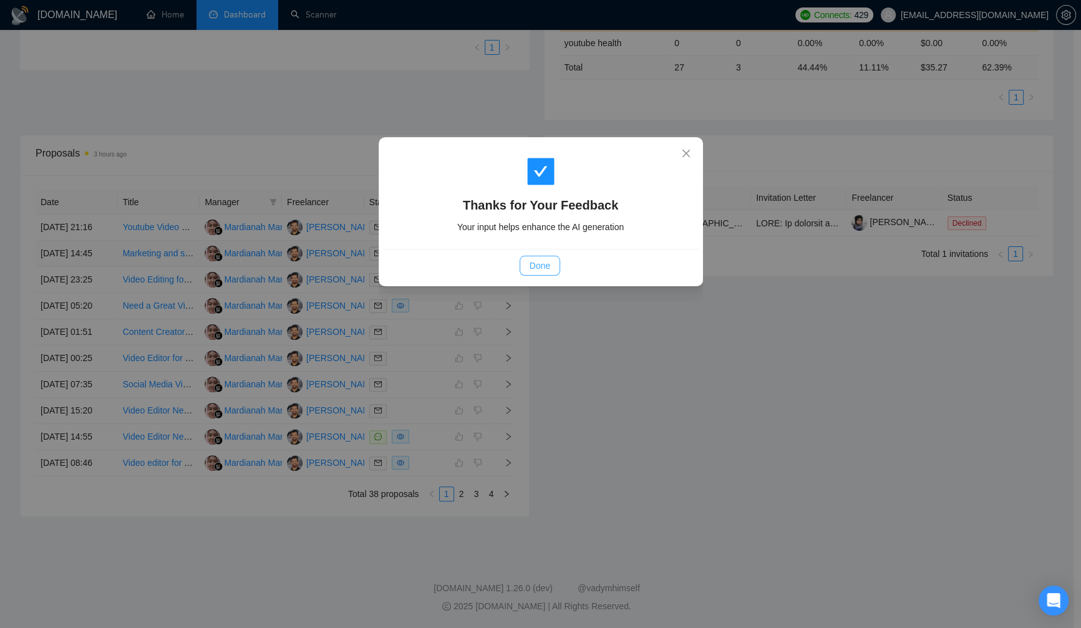
click at [544, 267] on span "Done" at bounding box center [540, 266] width 21 height 14
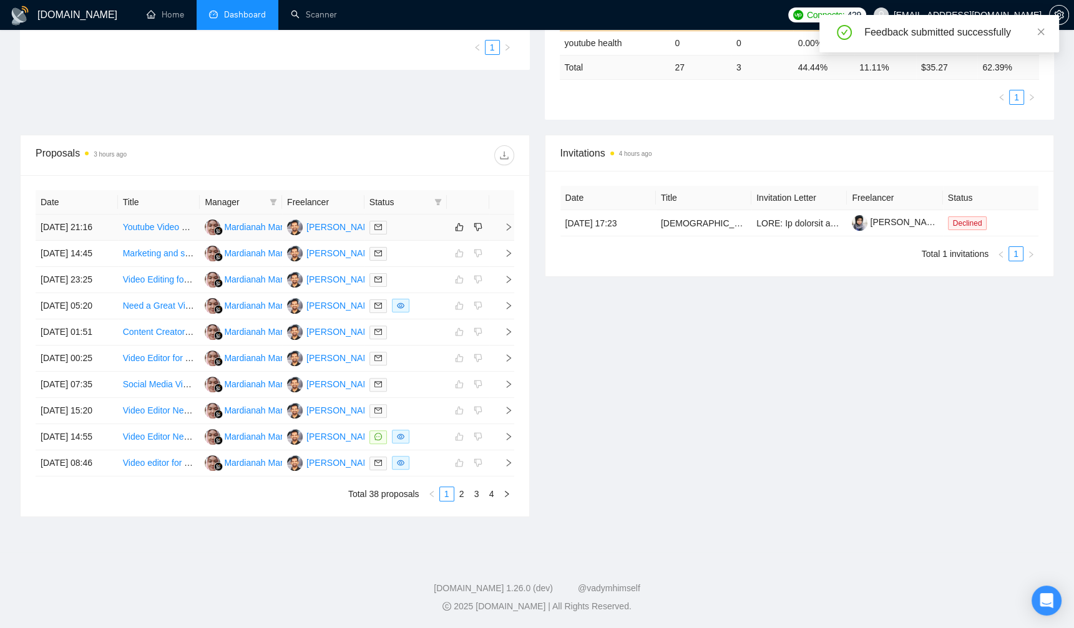
click at [427, 233] on div at bounding box center [405, 227] width 72 height 14
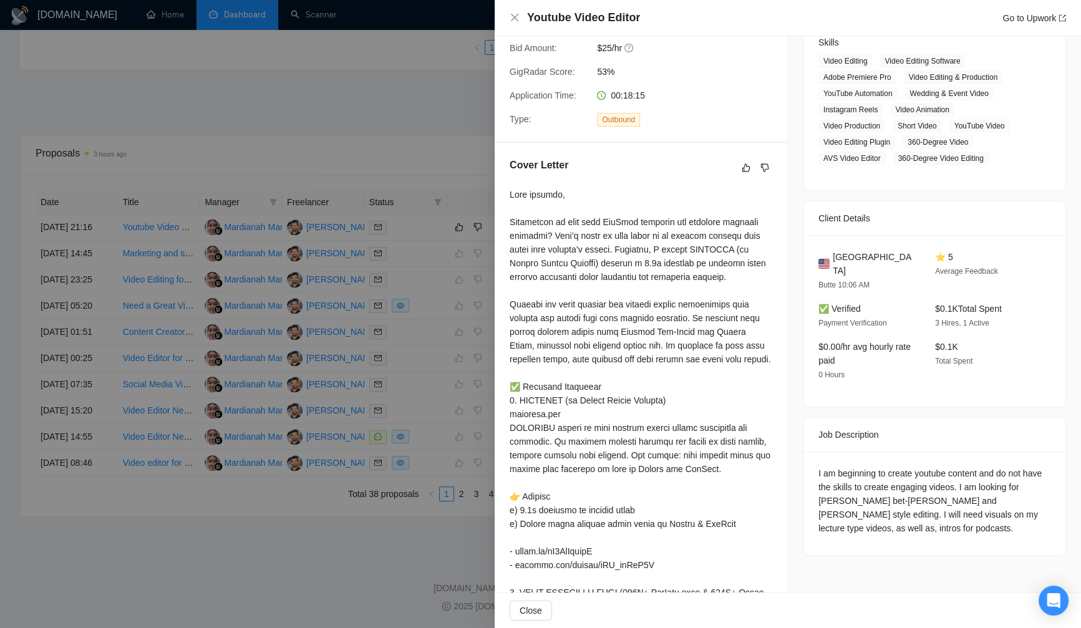
scroll to position [345, 0]
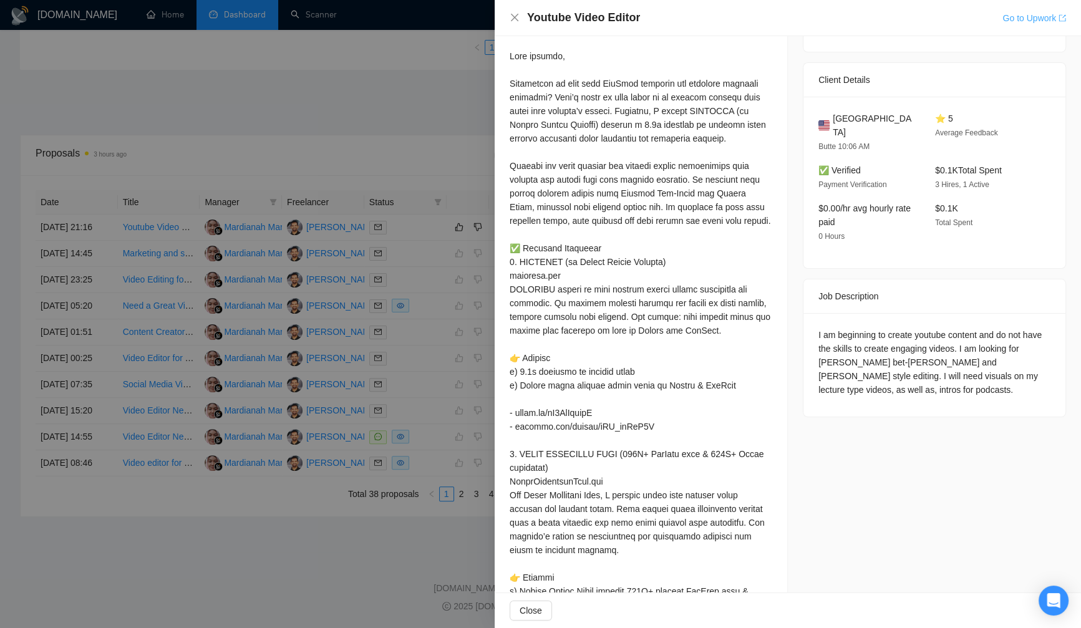
click at [877, 17] on link "Go to Upwork" at bounding box center [1035, 18] width 64 height 10
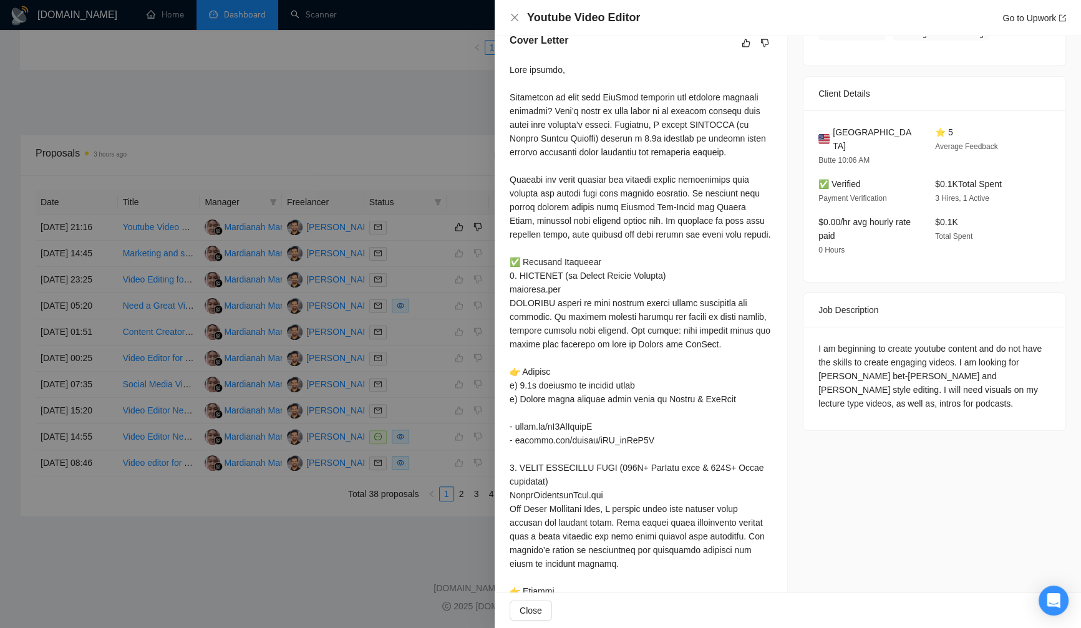
scroll to position [316, 0]
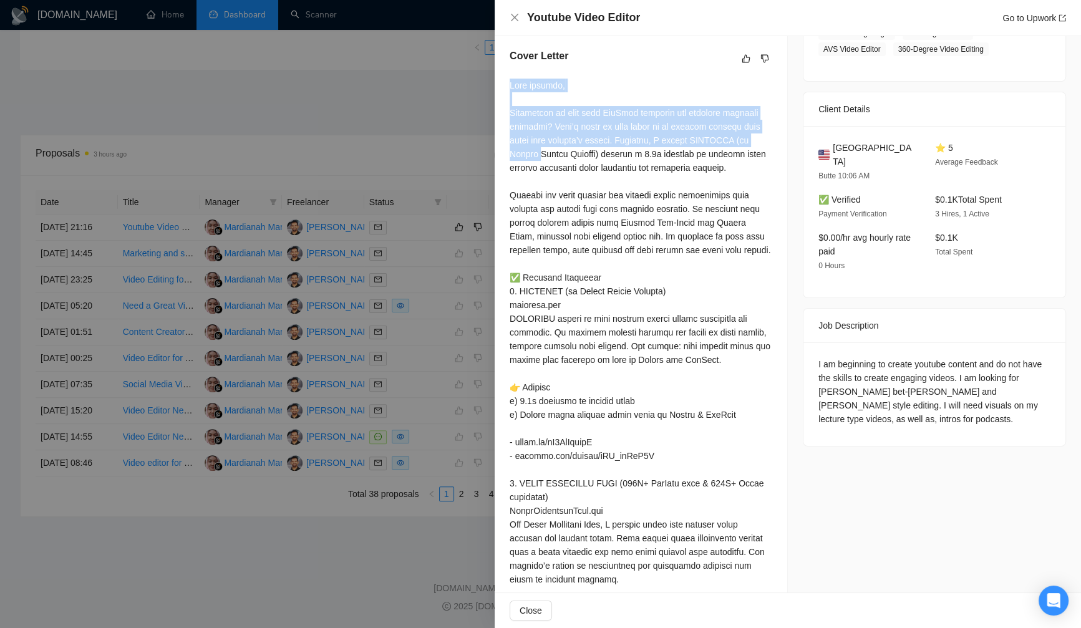
drag, startPoint x: 516, startPoint y: 112, endPoint x: 538, endPoint y: 181, distance: 72.6
click at [538, 181] on div at bounding box center [641, 573] width 263 height 988
copy div "Good morning, Struggling to make your YouTube lectures and podcasts visually en…"
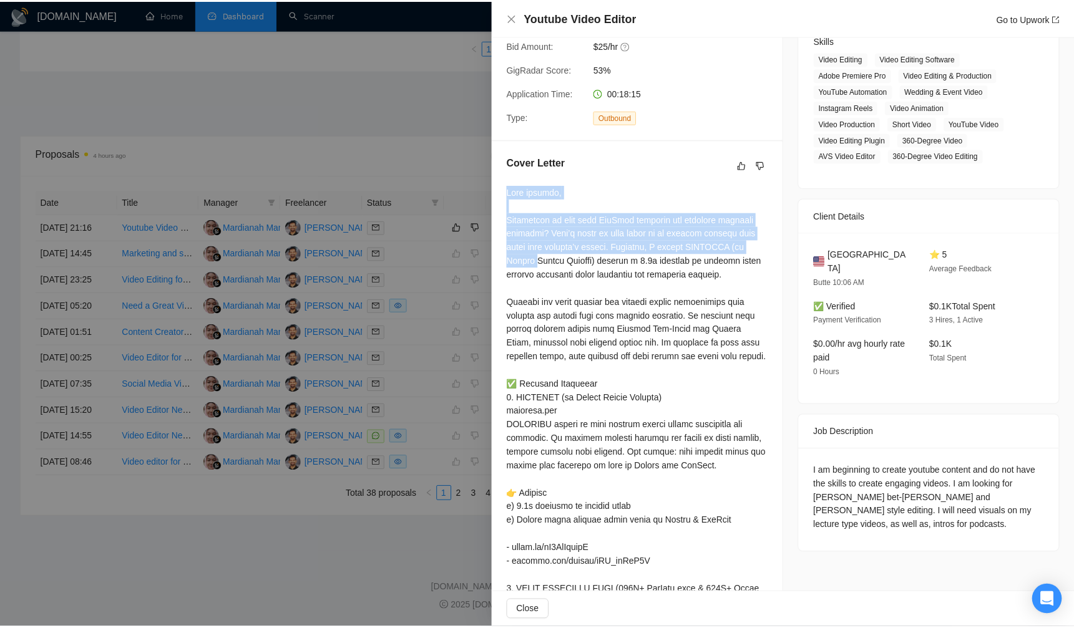
scroll to position [0, 0]
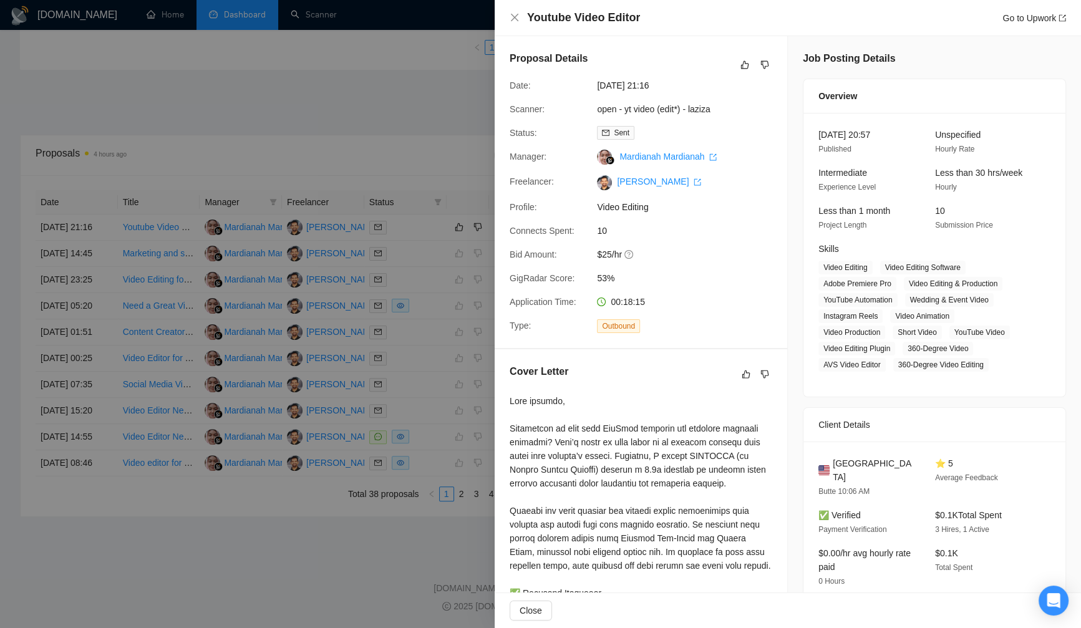
click at [340, 121] on div at bounding box center [540, 314] width 1081 height 628
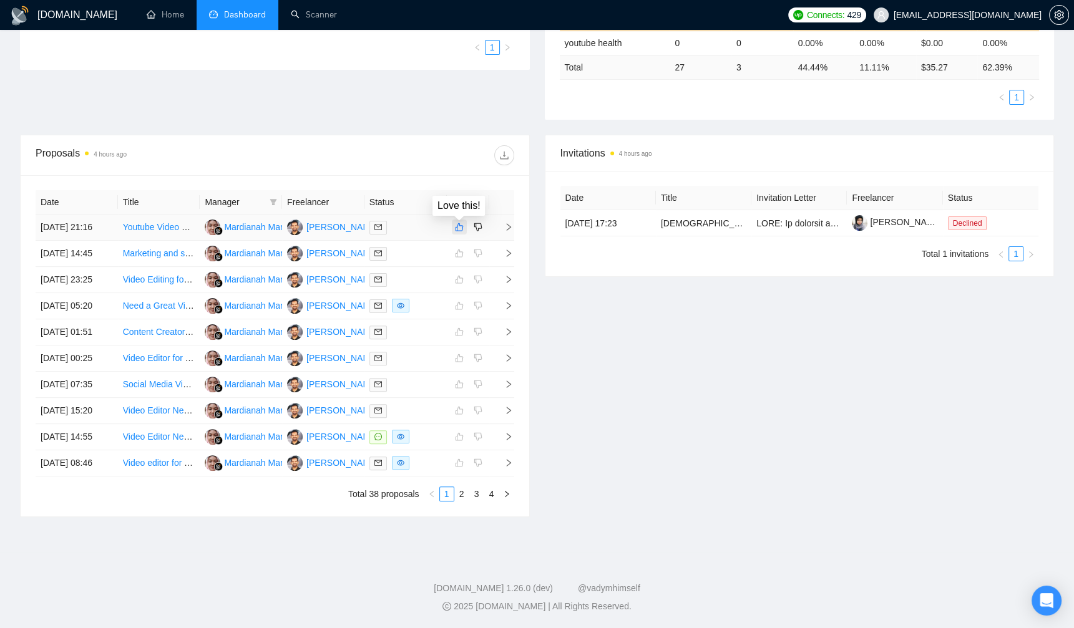
click at [458, 232] on icon "like" at bounding box center [459, 227] width 9 height 10
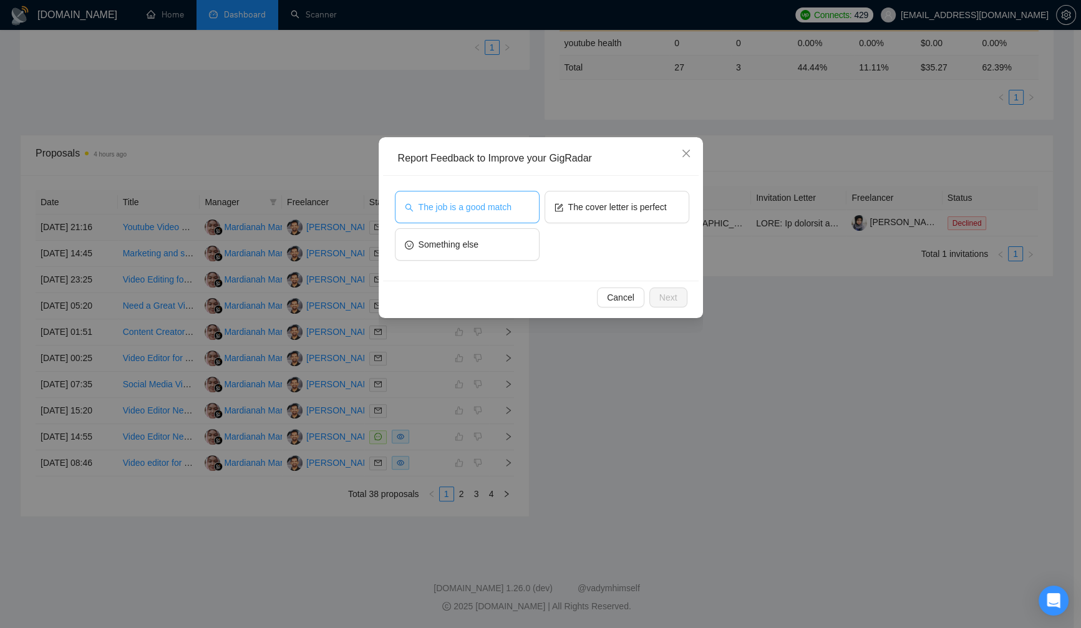
click at [516, 205] on button "The job is a good match" at bounding box center [467, 207] width 145 height 32
click at [604, 215] on button "The cover letter is perfect" at bounding box center [617, 207] width 145 height 32
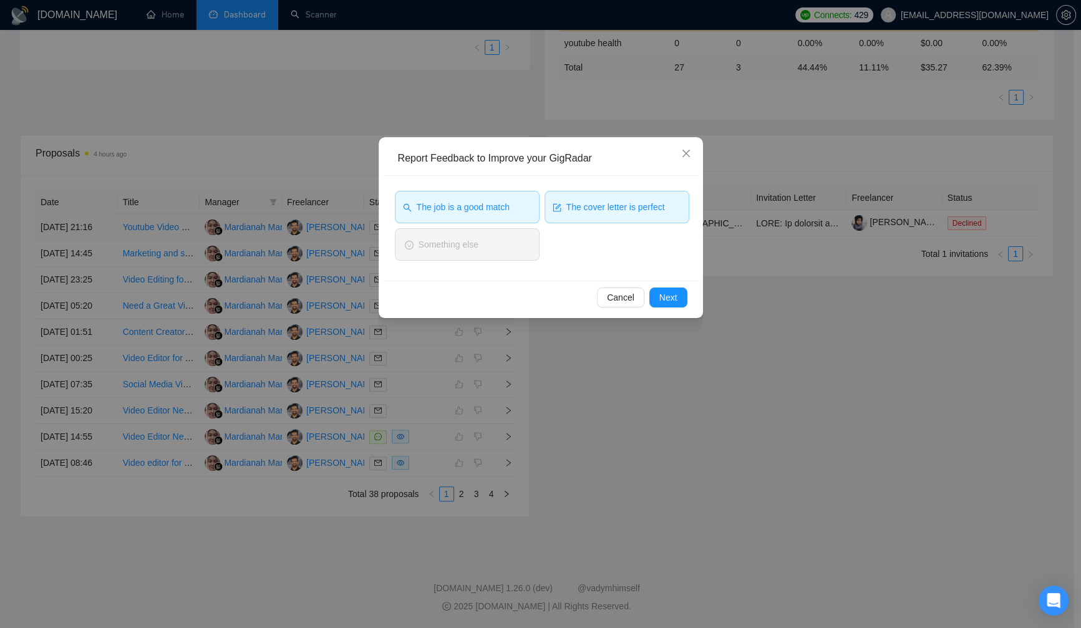
click at [476, 205] on span "The job is a good match" at bounding box center [463, 207] width 93 height 14
click at [661, 295] on span "Next" at bounding box center [669, 298] width 18 height 14
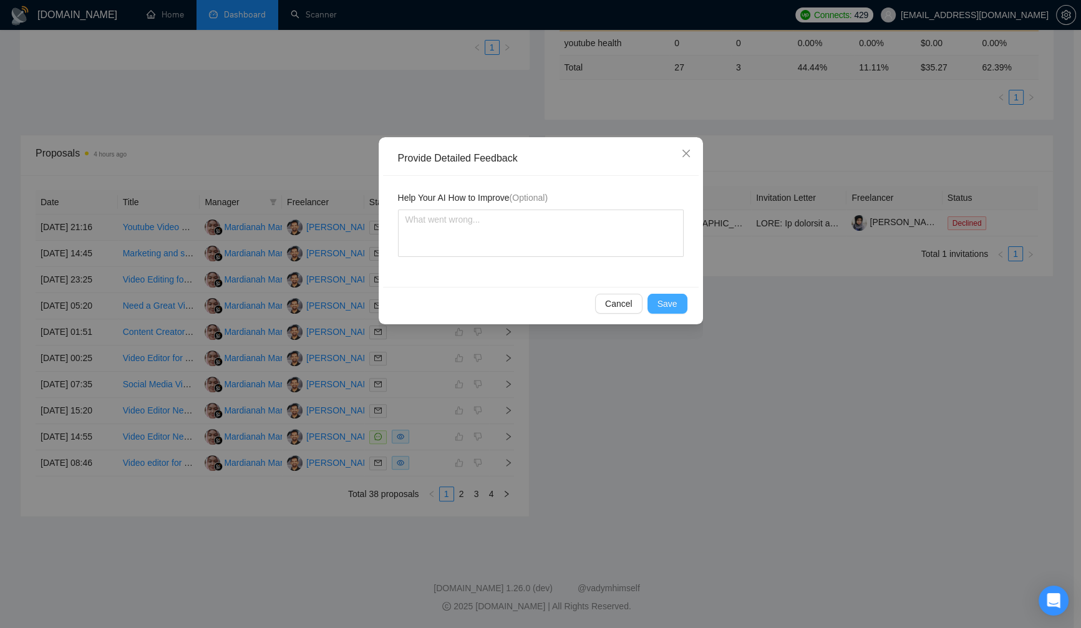
drag, startPoint x: 670, startPoint y: 305, endPoint x: 680, endPoint y: 308, distance: 10.7
click at [670, 305] on span "Save" at bounding box center [668, 304] width 20 height 14
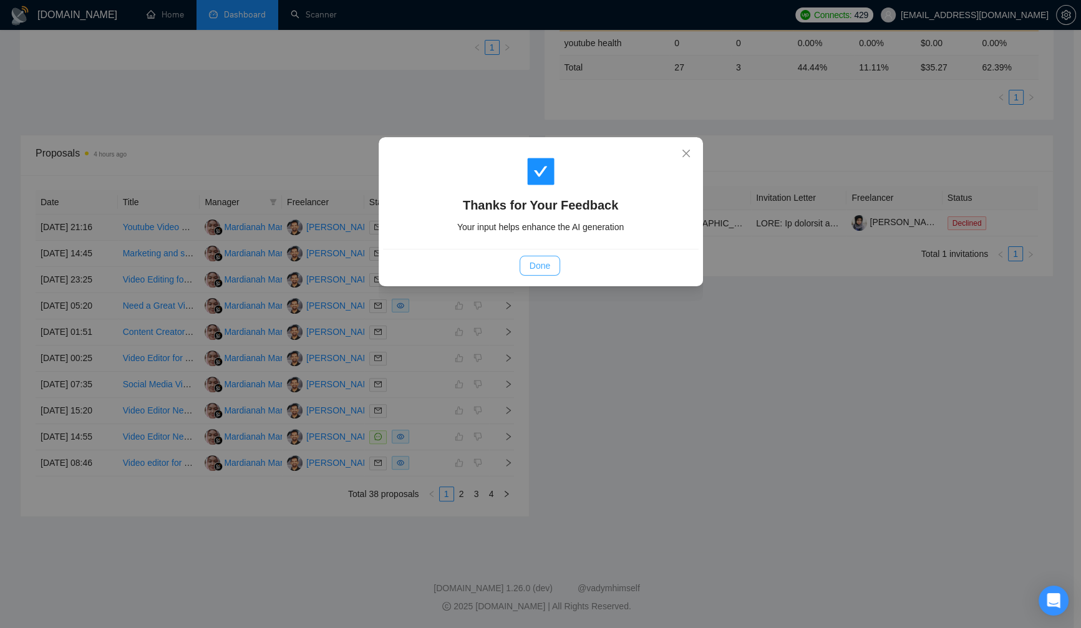
click at [542, 263] on span "Done" at bounding box center [540, 266] width 21 height 14
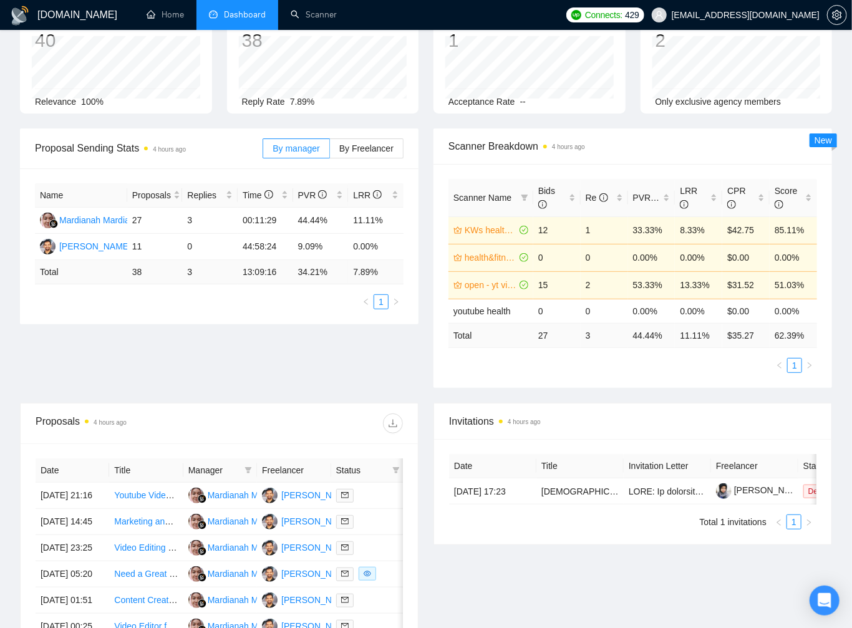
scroll to position [92, 0]
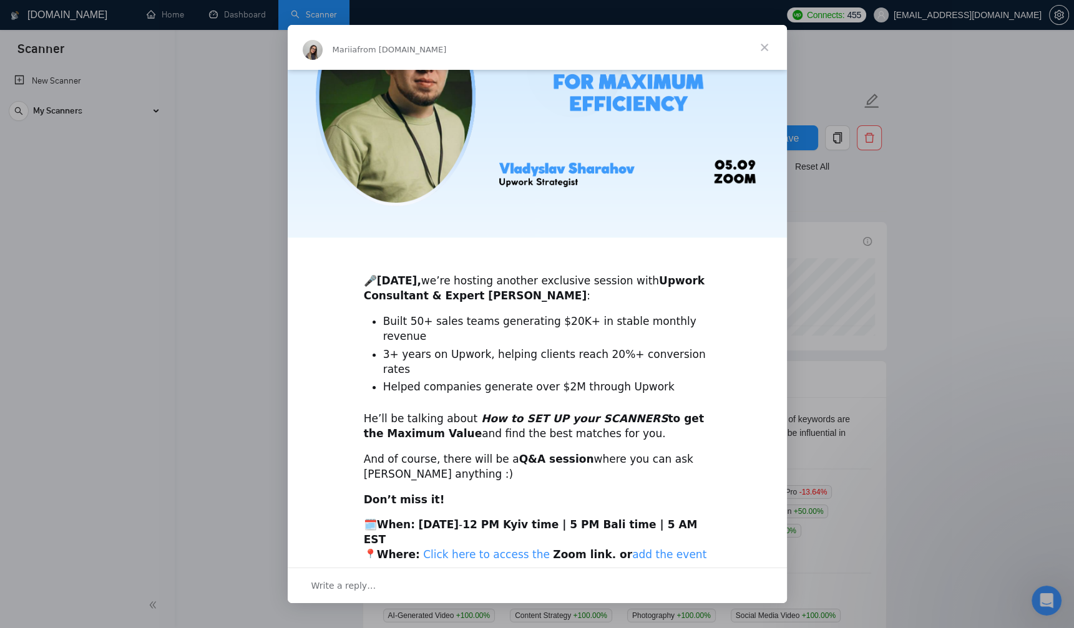
scroll to position [112, 0]
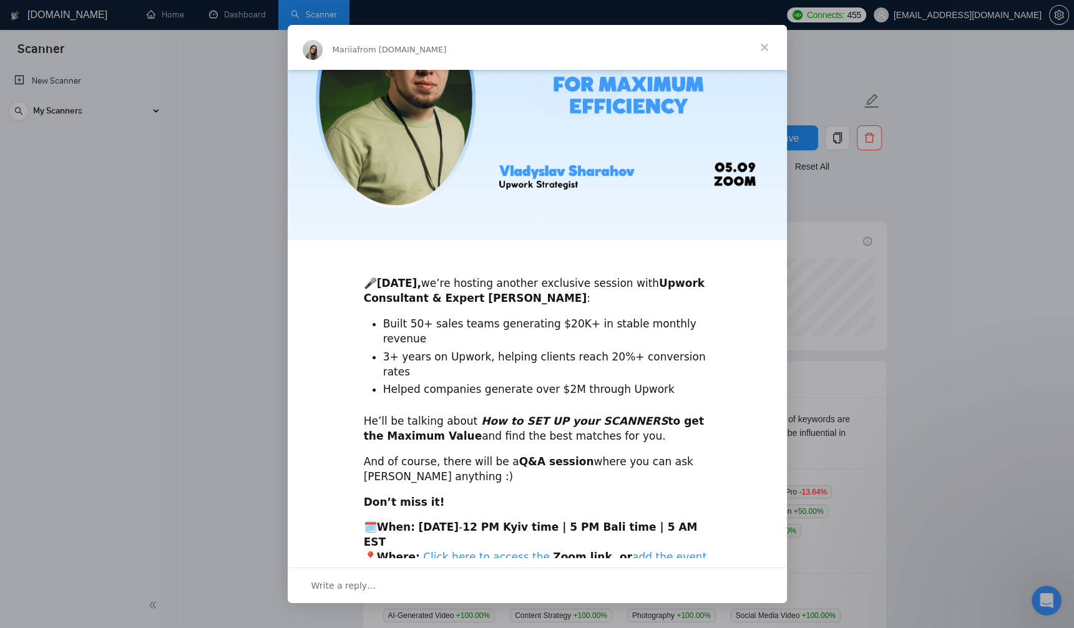
click at [613, 551] on link "add the event to your calendar here" at bounding box center [535, 564] width 343 height 27
click at [631, 551] on link "add the event to your calendar here" at bounding box center [535, 564] width 343 height 27
click at [766, 45] on span "Close" at bounding box center [764, 47] width 45 height 45
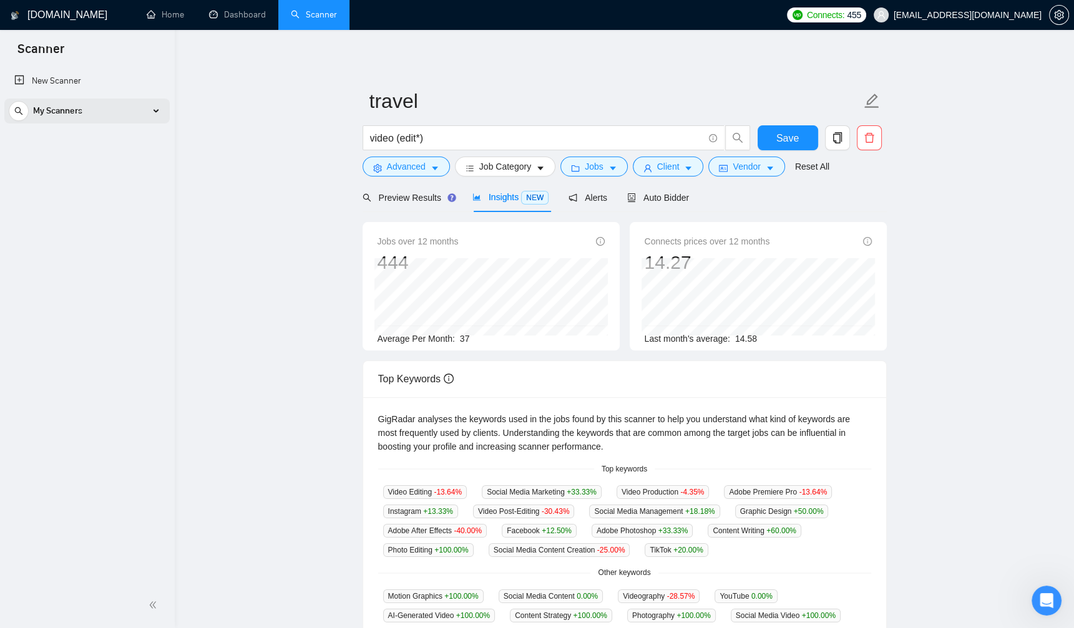
click at [154, 107] on div "My Scanners" at bounding box center [87, 111] width 157 height 25
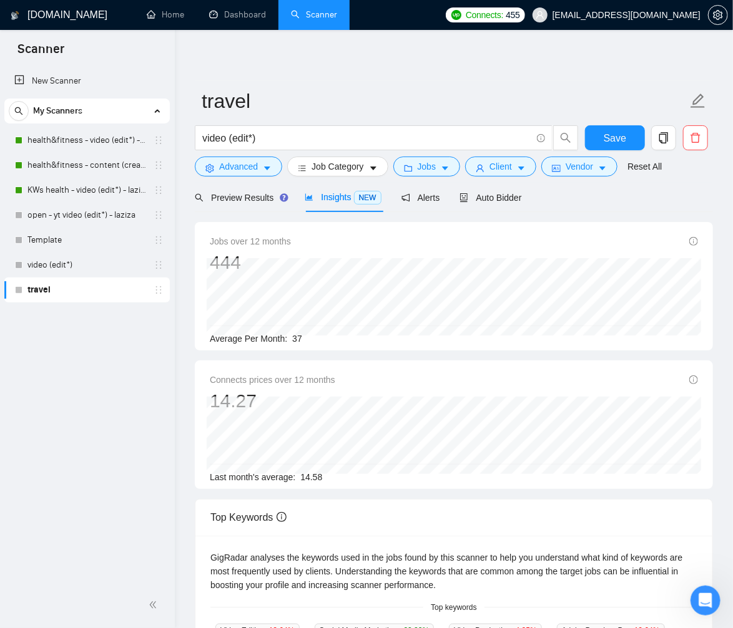
click at [120, 405] on div "New Scanner My Scanners health&fitness - video (edit*) - laziza health&fitness …" at bounding box center [87, 324] width 175 height 517
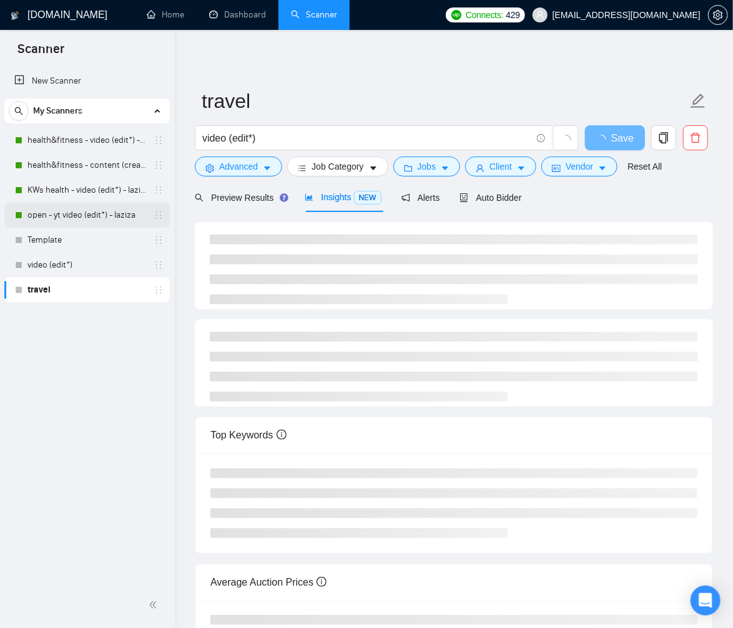
drag, startPoint x: 71, startPoint y: 217, endPoint x: 88, endPoint y: 218, distance: 17.6
click at [71, 217] on link "open - yt video (edit*) - laziza" at bounding box center [86, 215] width 119 height 25
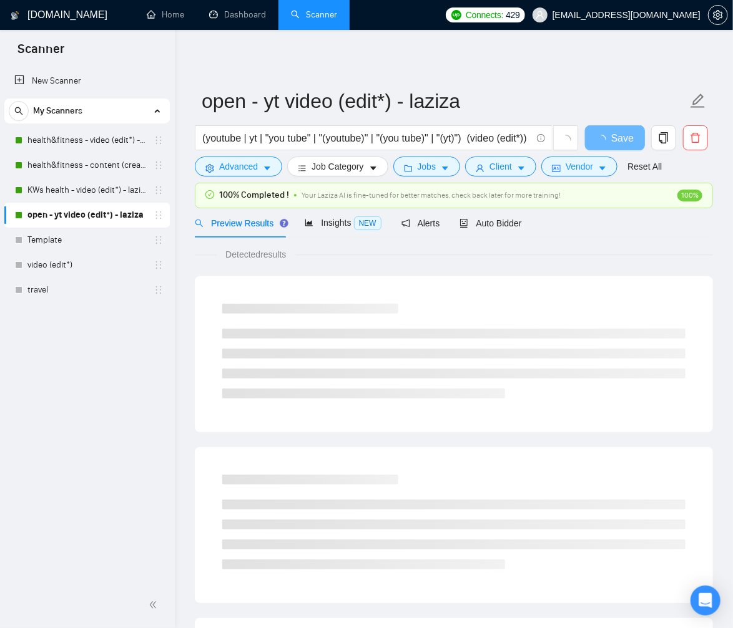
drag, startPoint x: 720, startPoint y: 228, endPoint x: 731, endPoint y: 229, distance: 10.7
click at [720, 228] on div "GigRadar.io Home Dashboard Scanner Connects: 429 Abu.Turab@insol360.com open - …" at bounding box center [454, 606] width 558 height 1212
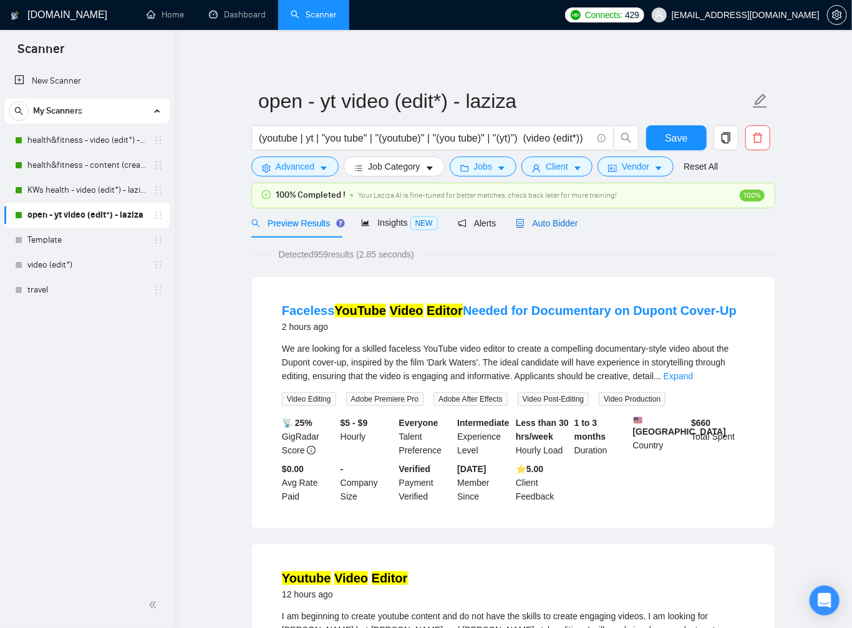
click at [562, 228] on div "Auto Bidder" at bounding box center [547, 224] width 62 height 14
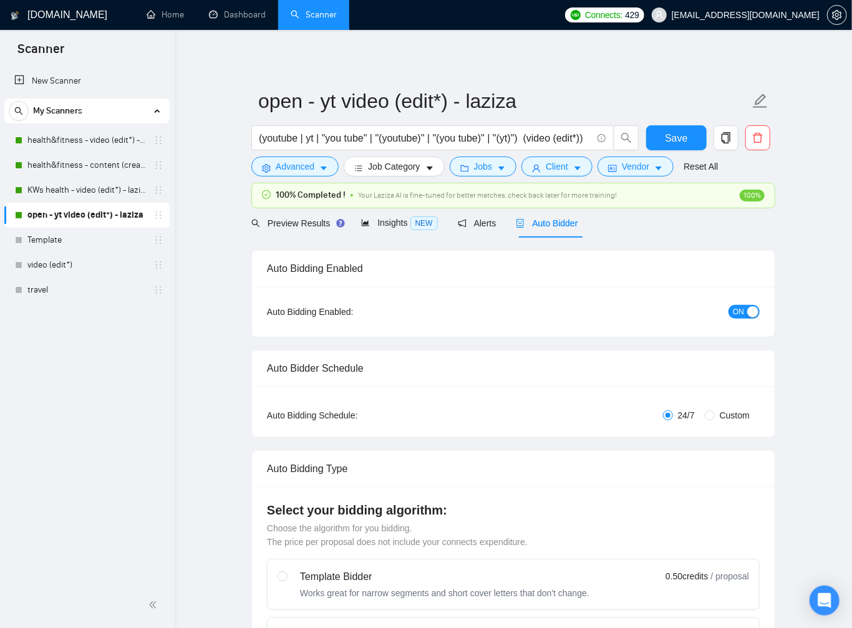
checkbox input "true"
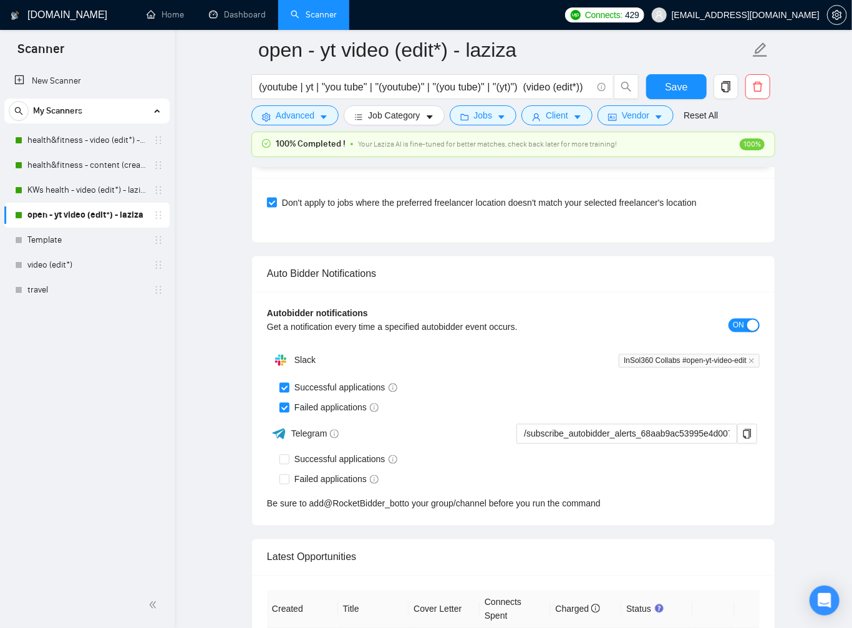
scroll to position [2950, 0]
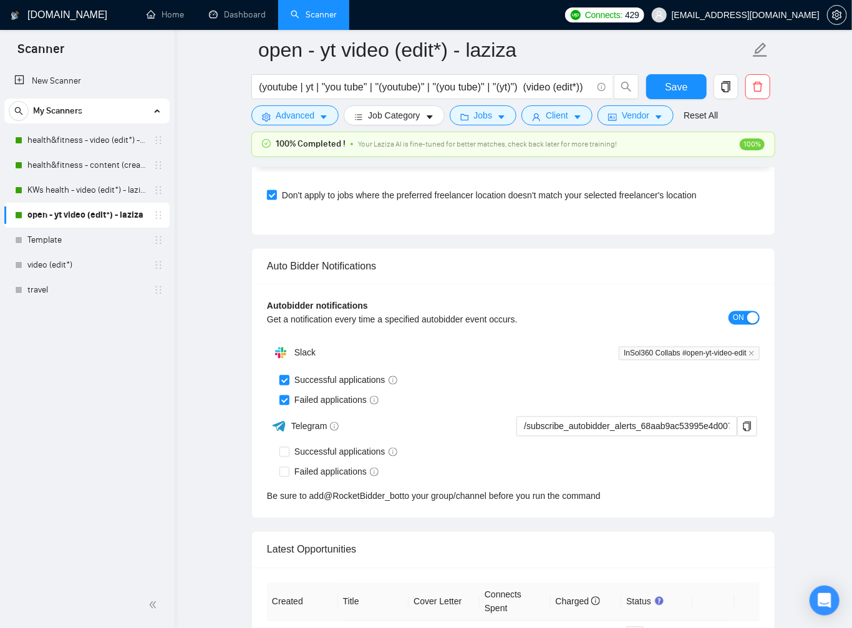
click at [286, 376] on input "Successful applications" at bounding box center [284, 380] width 9 height 9
checkbox input "false"
click at [683, 90] on span "Save" at bounding box center [676, 87] width 22 height 16
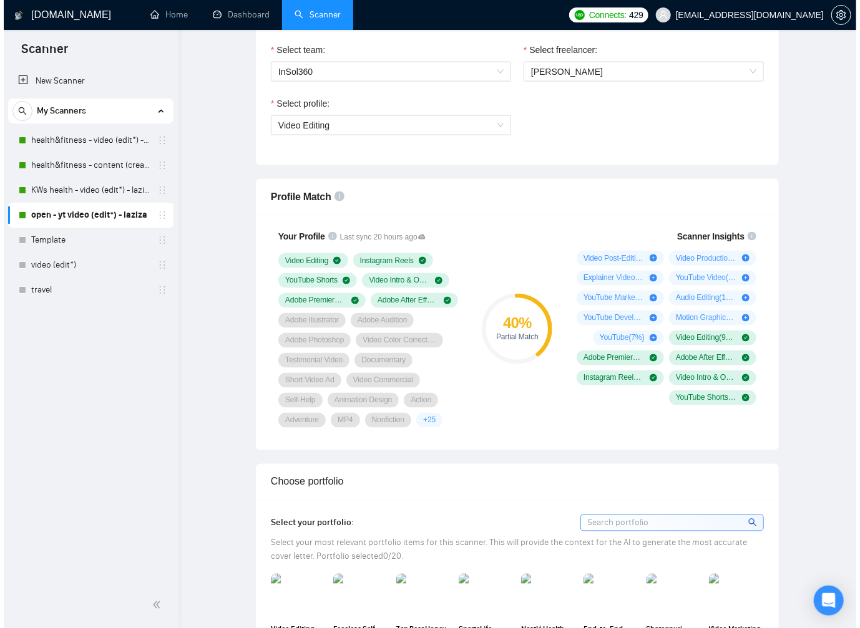
scroll to position [0, 0]
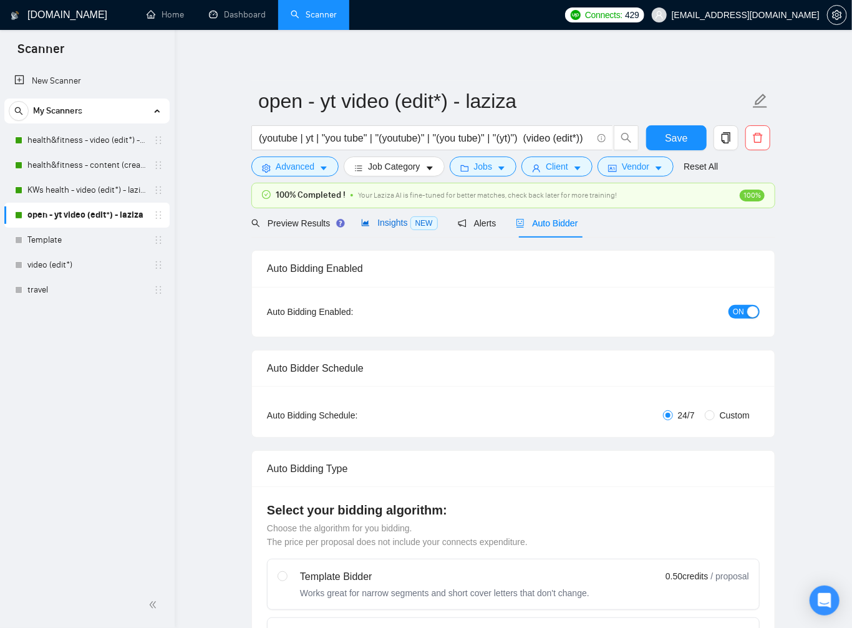
click at [384, 220] on span "Insights NEW" at bounding box center [399, 223] width 76 height 10
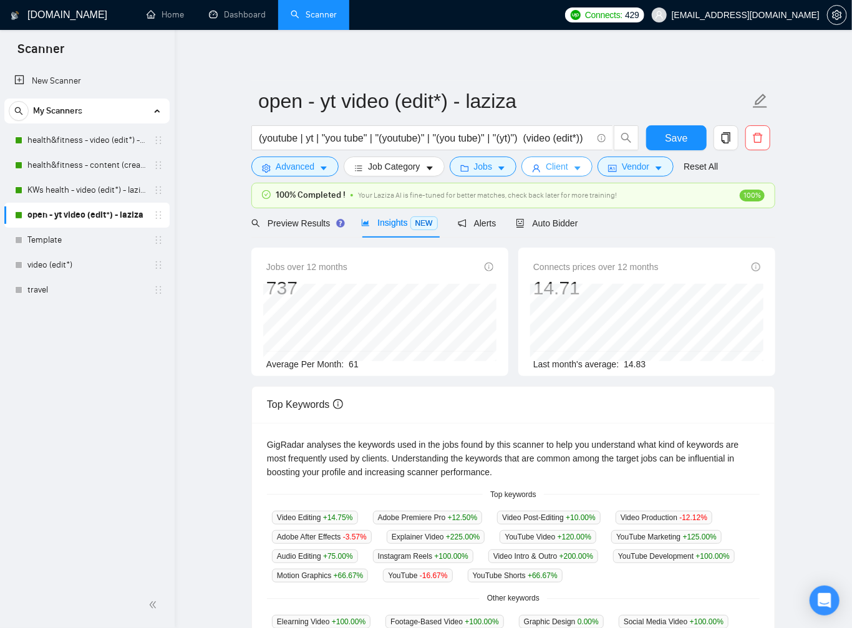
click at [568, 170] on span "Client" at bounding box center [557, 167] width 22 height 14
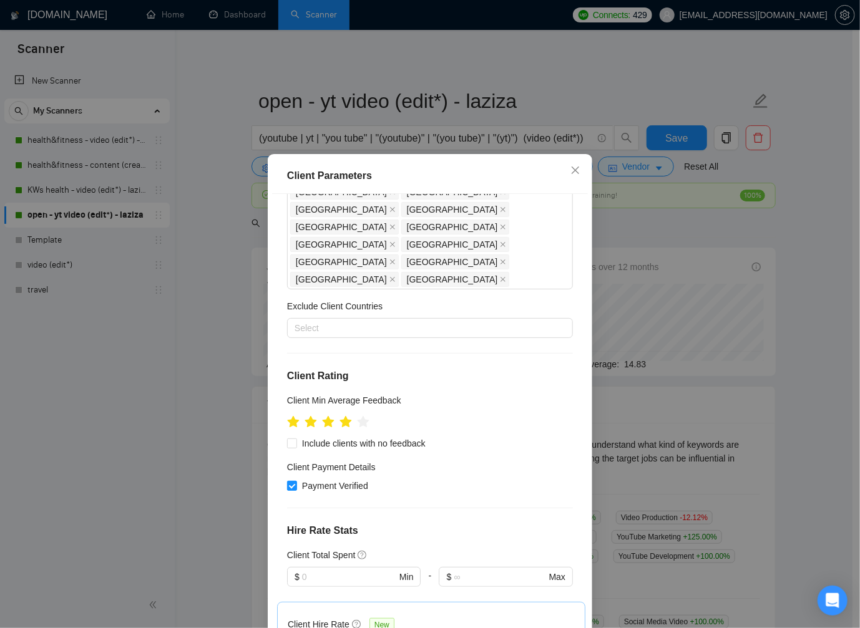
scroll to position [311, 0]
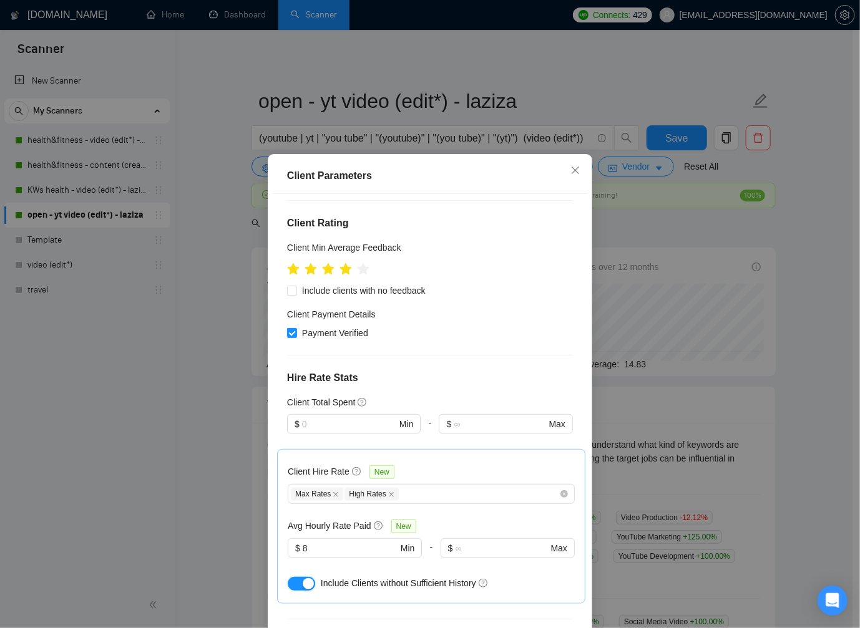
drag, startPoint x: 298, startPoint y: 512, endPoint x: 382, endPoint y: 510, distance: 84.3
click at [298, 577] on button "button" at bounding box center [301, 584] width 27 height 14
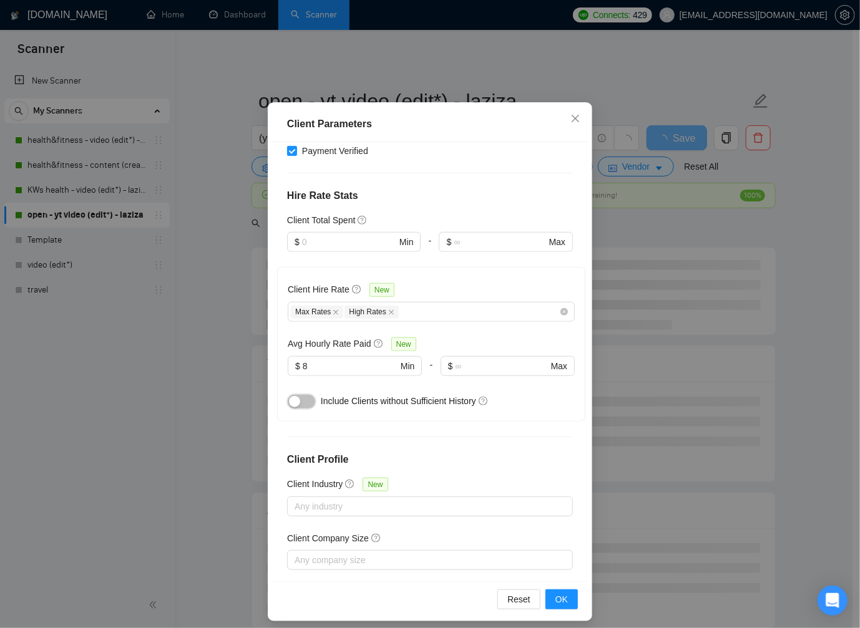
scroll to position [60, 0]
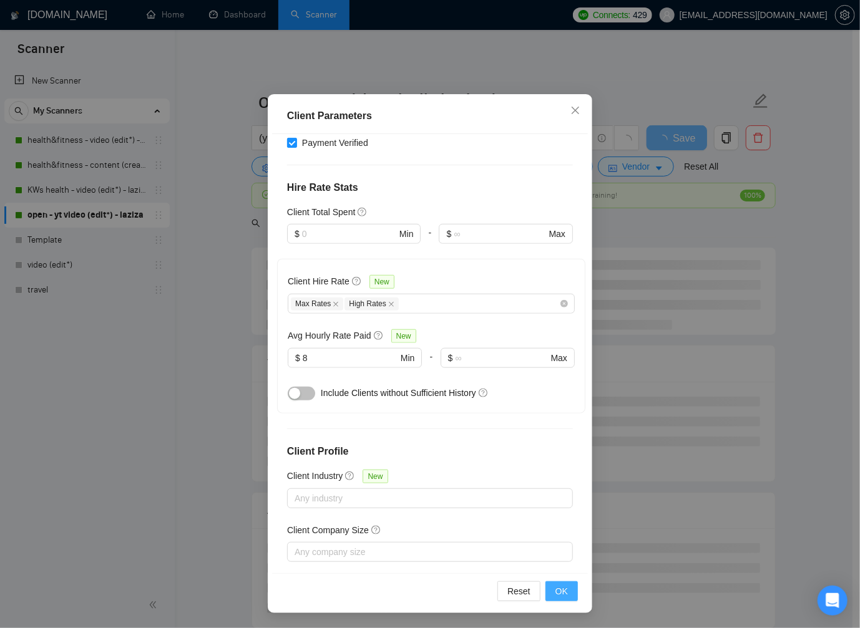
click at [558, 585] on span "OK" at bounding box center [561, 592] width 12 height 14
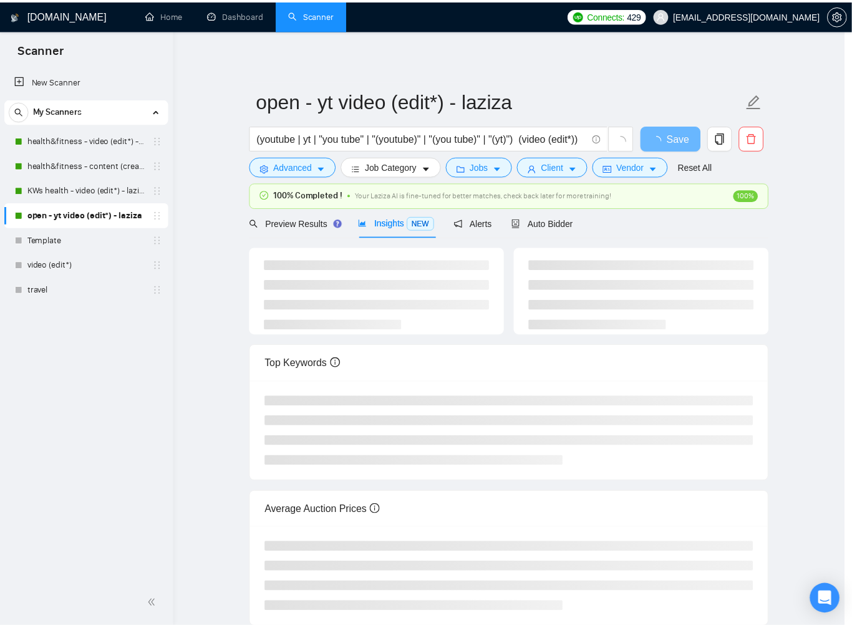
scroll to position [0, 0]
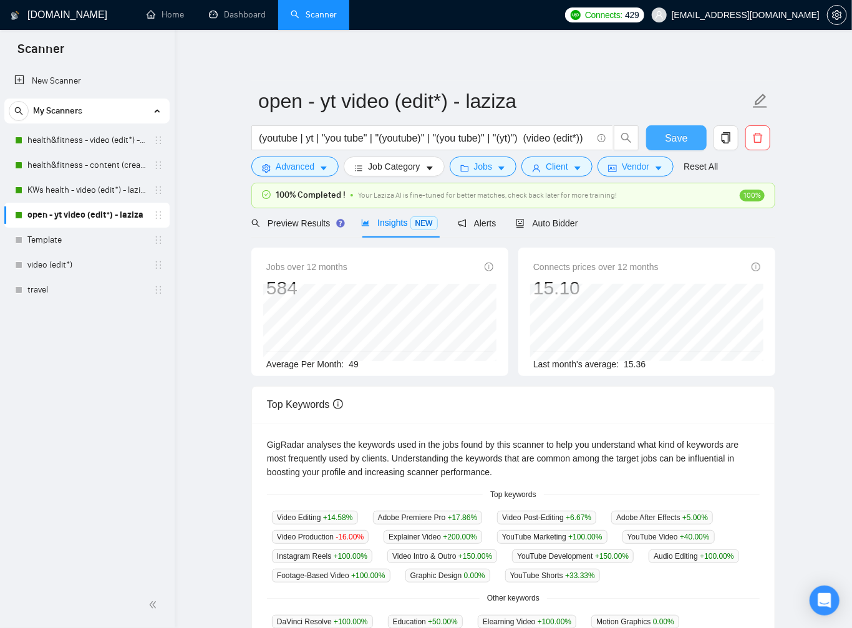
click at [671, 136] on span "Save" at bounding box center [676, 138] width 22 height 16
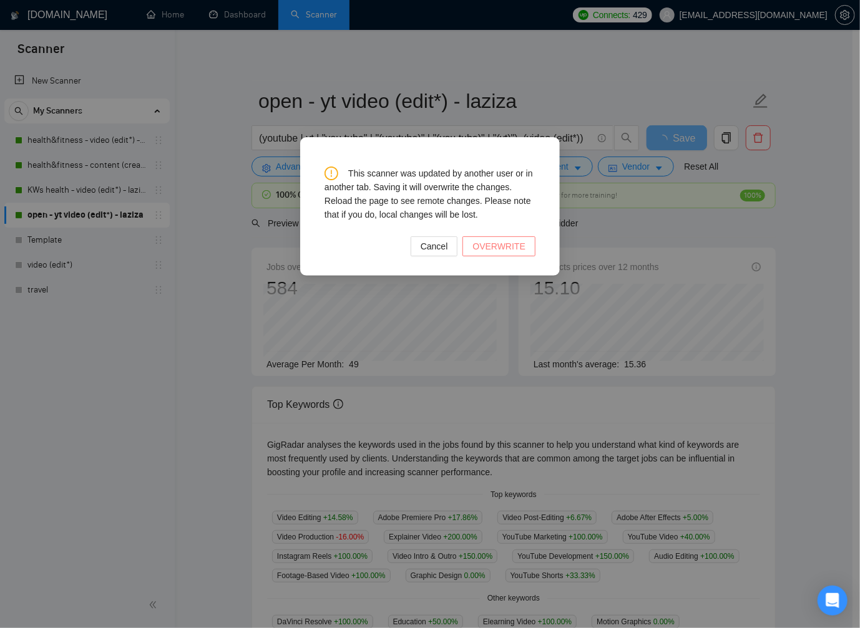
click at [510, 244] on span "OVERWRITE" at bounding box center [498, 247] width 53 height 14
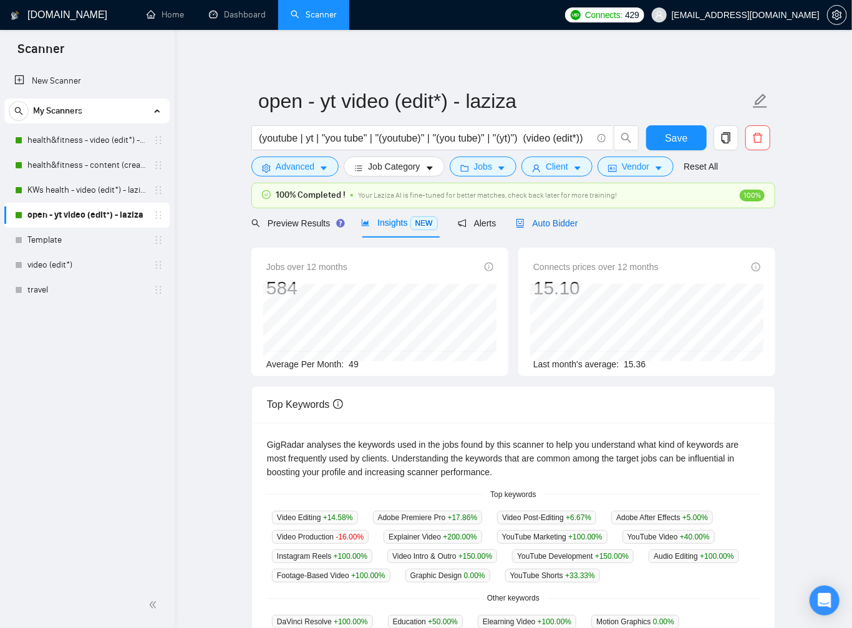
click at [553, 223] on span "Auto Bidder" at bounding box center [547, 223] width 62 height 10
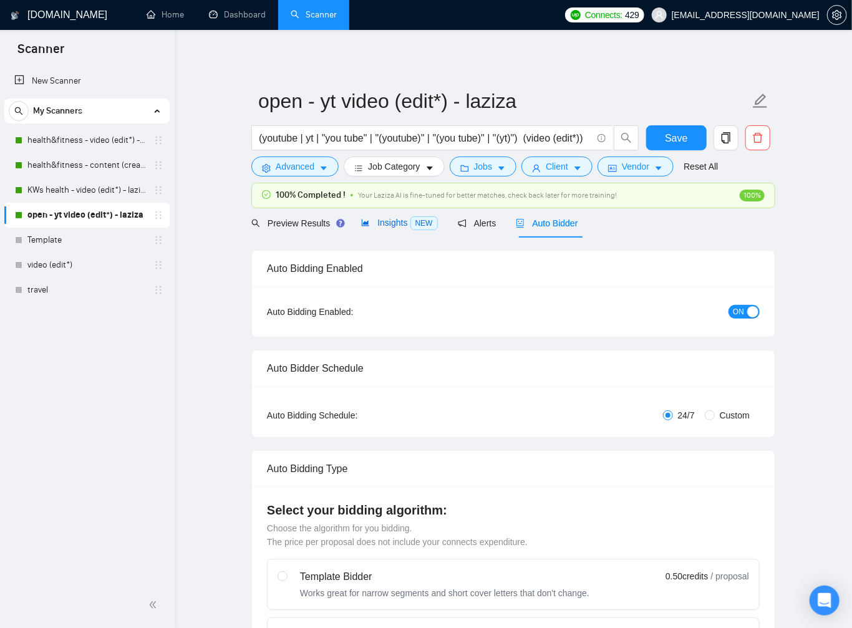
click at [399, 224] on span "Insights NEW" at bounding box center [399, 223] width 76 height 10
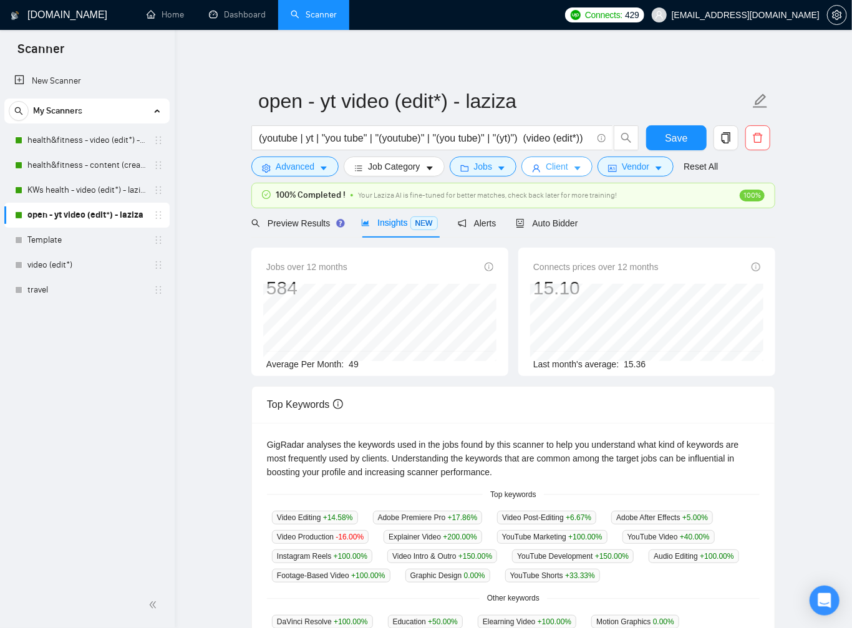
click at [568, 163] on span "Client" at bounding box center [557, 167] width 22 height 14
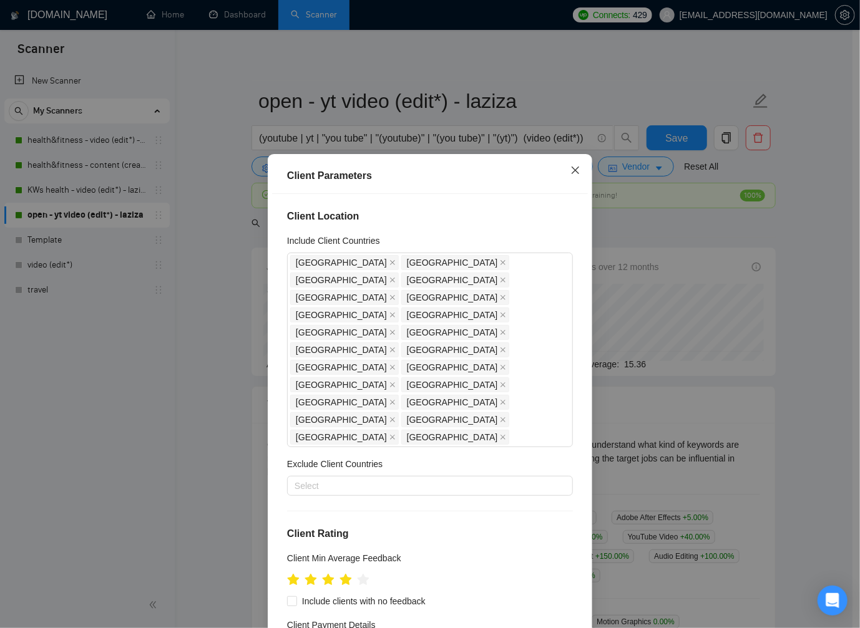
click at [572, 172] on icon "close" at bounding box center [575, 170] width 10 height 10
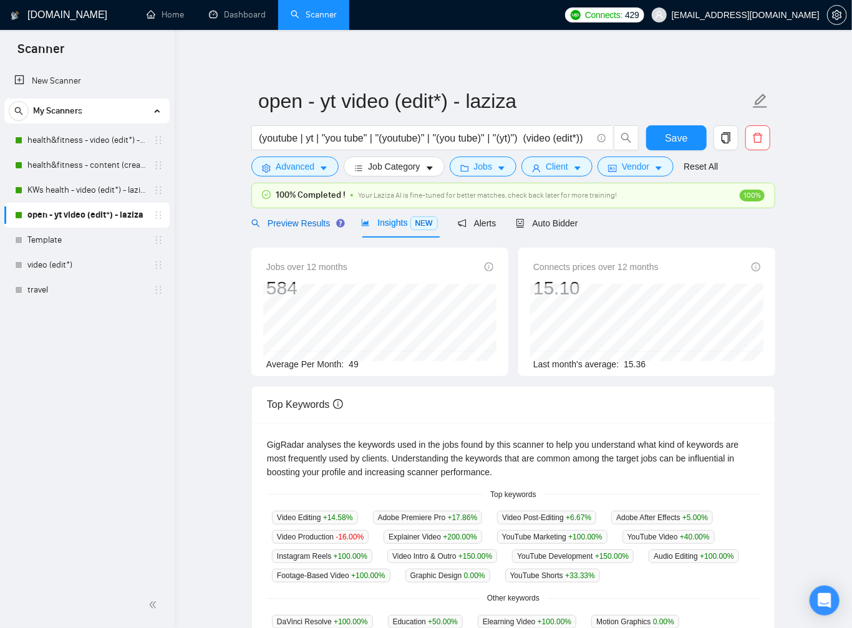
click at [280, 221] on span "Preview Results" at bounding box center [296, 223] width 90 height 10
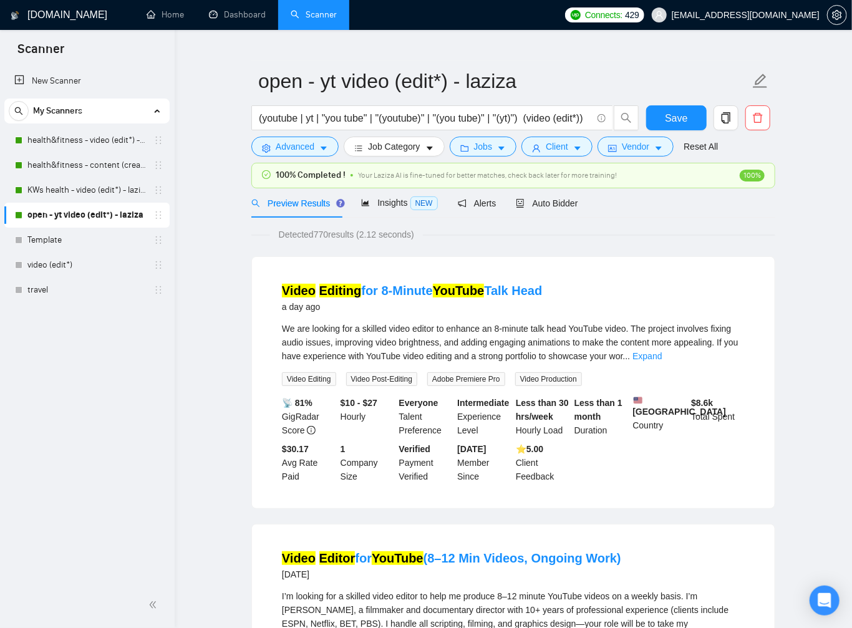
scroll to position [22, 0]
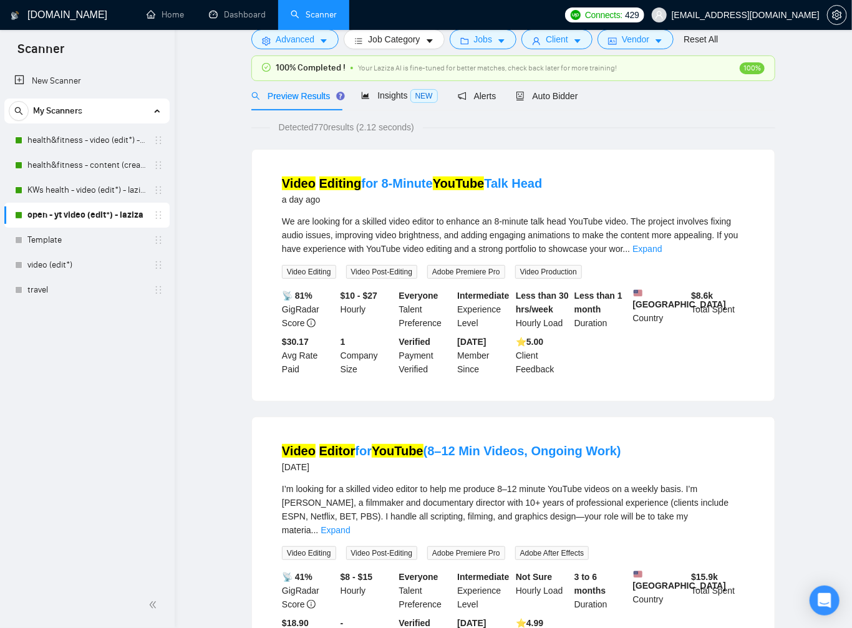
scroll to position [0, 0]
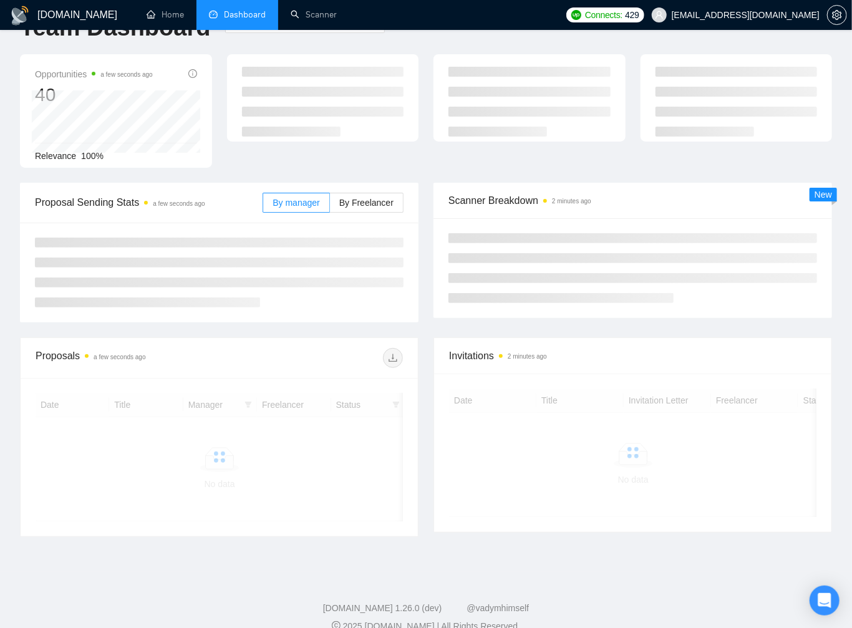
scroll to position [61, 0]
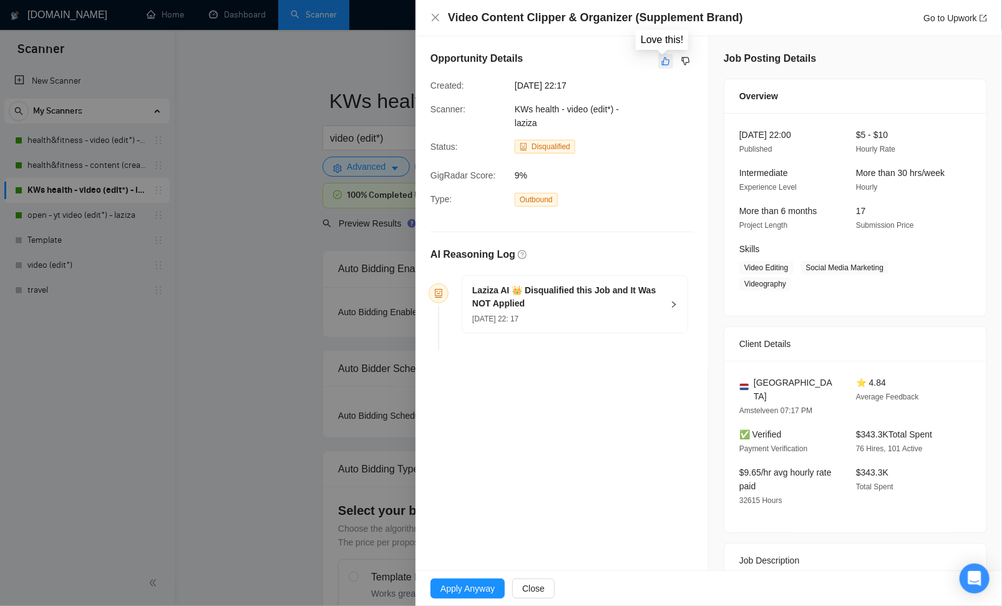
click at [663, 62] on icon "like" at bounding box center [665, 61] width 9 height 10
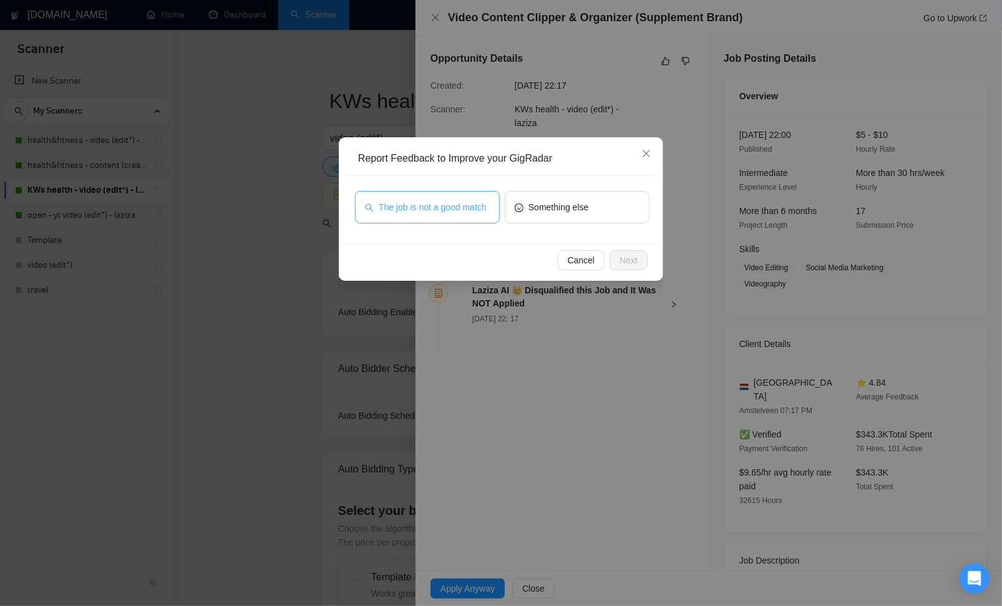
click at [426, 214] on span "The job is not a good match" at bounding box center [433, 207] width 108 height 14
click at [622, 259] on span "Next" at bounding box center [629, 260] width 18 height 14
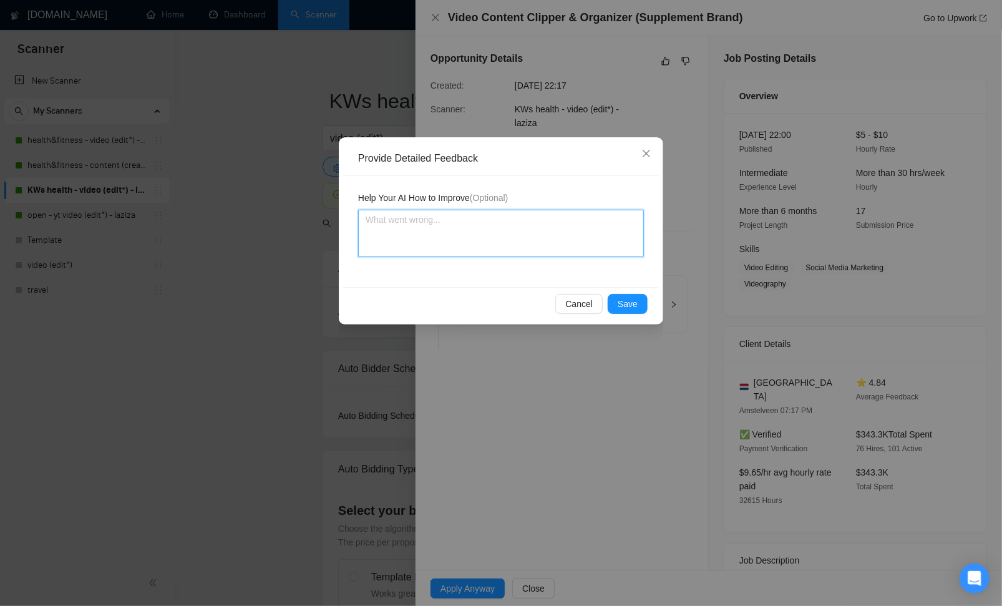
click at [529, 235] on textarea at bounding box center [501, 233] width 286 height 47
type textarea "e"
type textarea "ex"
type textarea "exc"
type textarea "exce"
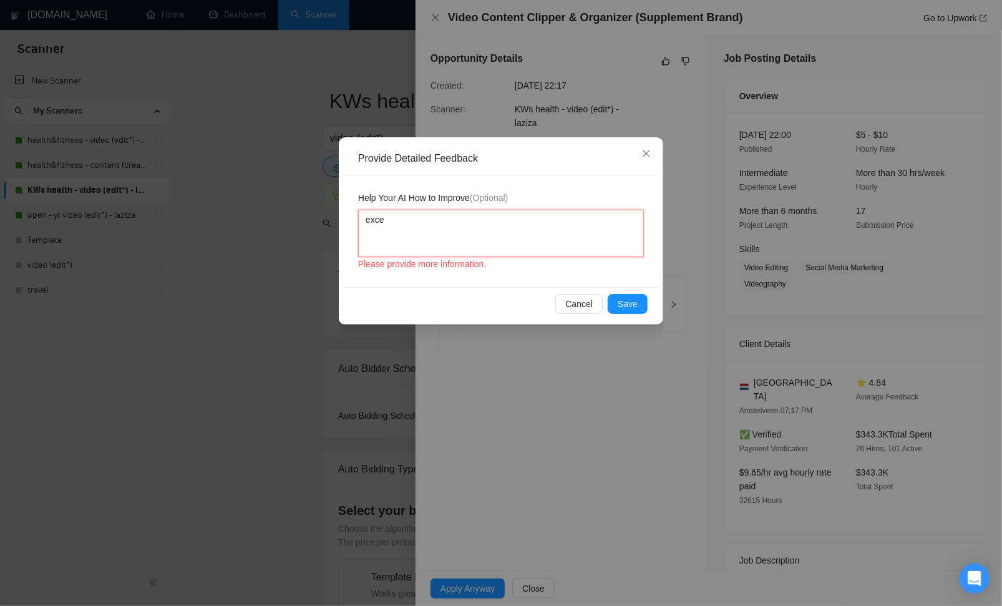
type textarea "excel"
type textarea "excell"
type textarea "excelle"
type textarea "excellen"
type textarea "excellent"
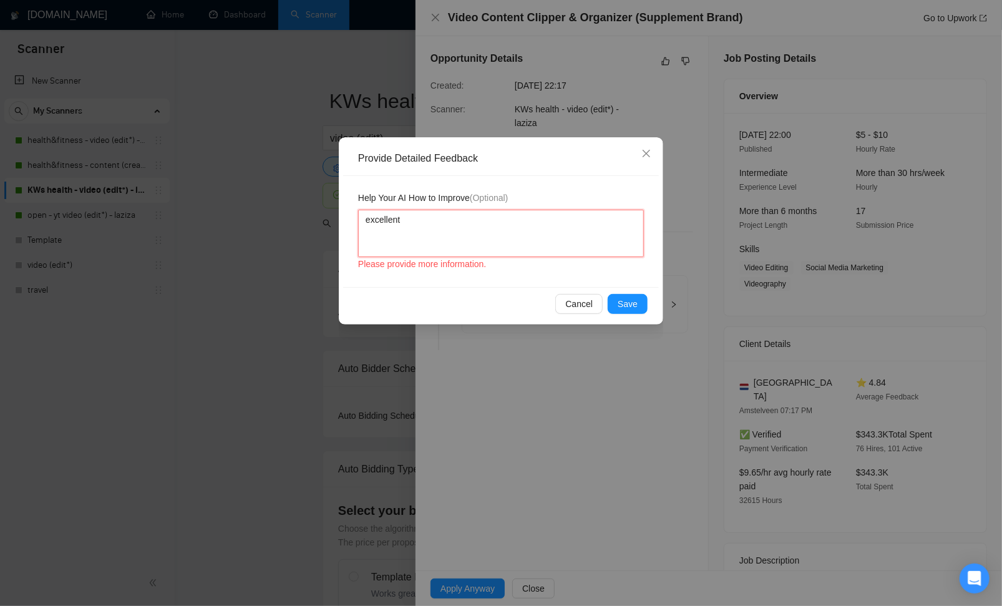
type textarea "excellent"
type textarea "excellent w"
type textarea "excellent wo"
type textarea "excellent wor"
type textarea "excellent work"
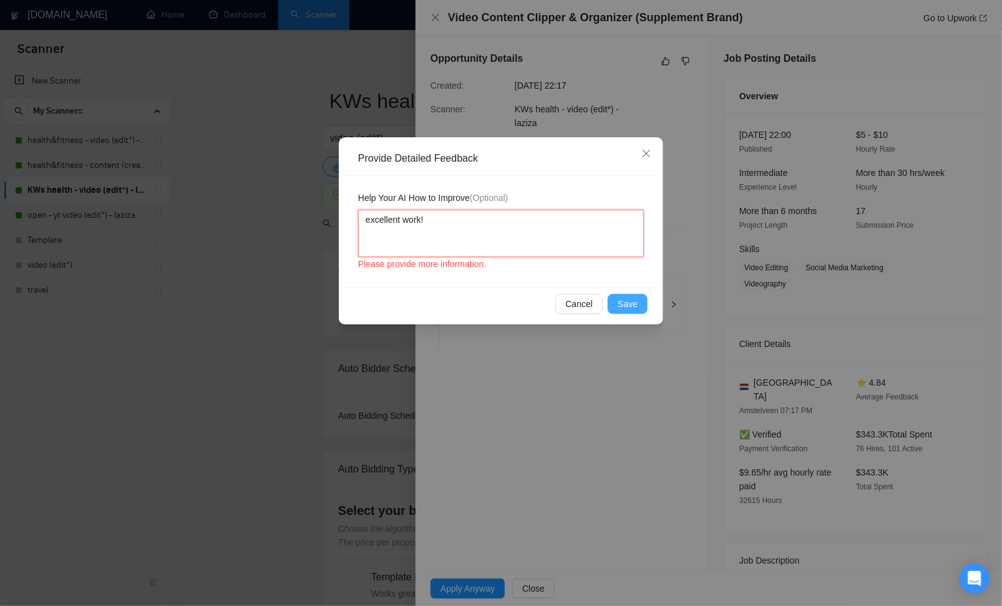
type textarea "excellent work!"
click at [626, 300] on span "Save" at bounding box center [628, 304] width 20 height 14
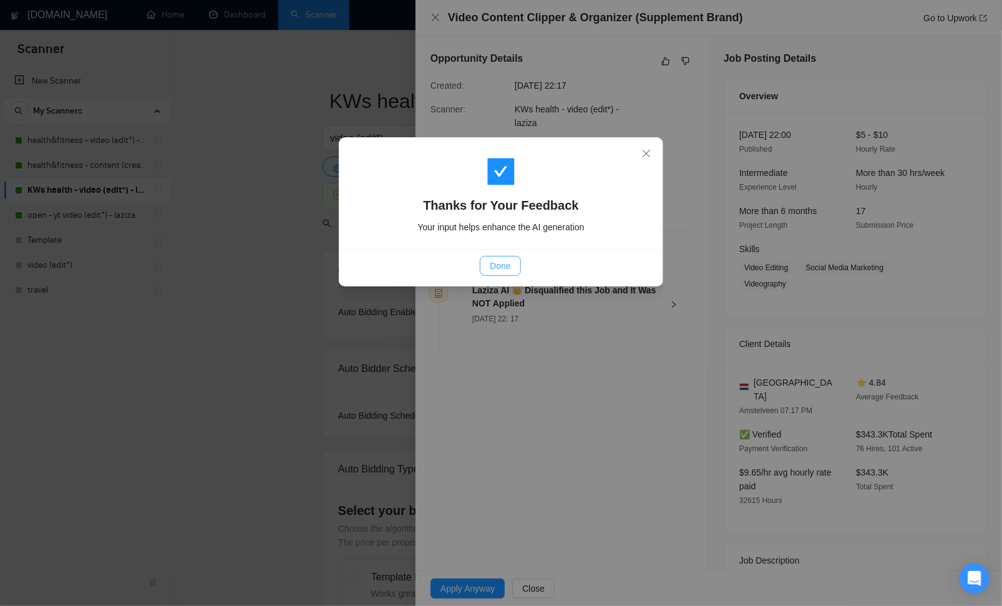
click at [499, 270] on span "Done" at bounding box center [500, 266] width 21 height 14
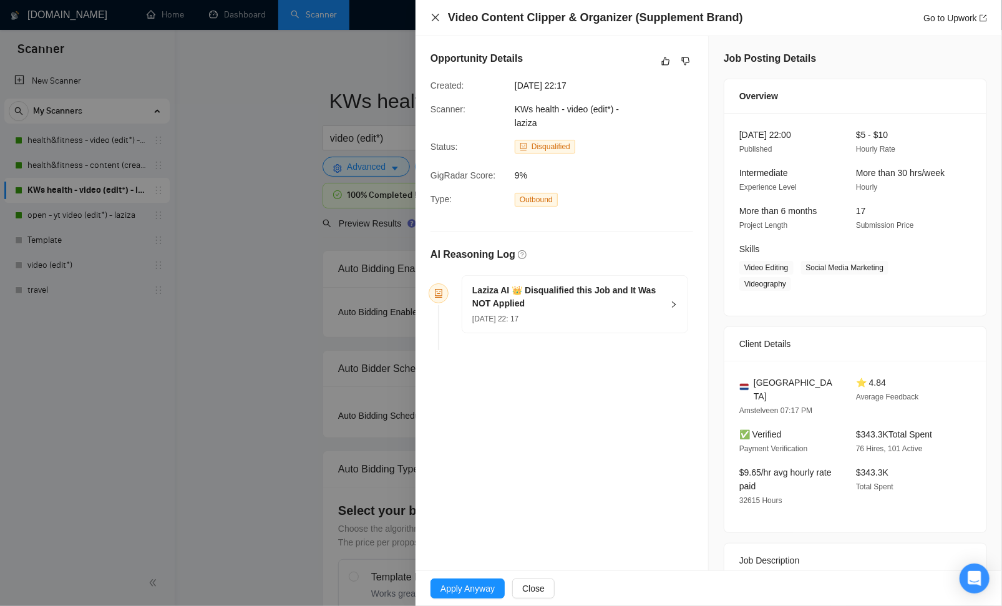
click at [432, 16] on icon "close" at bounding box center [436, 17] width 10 height 10
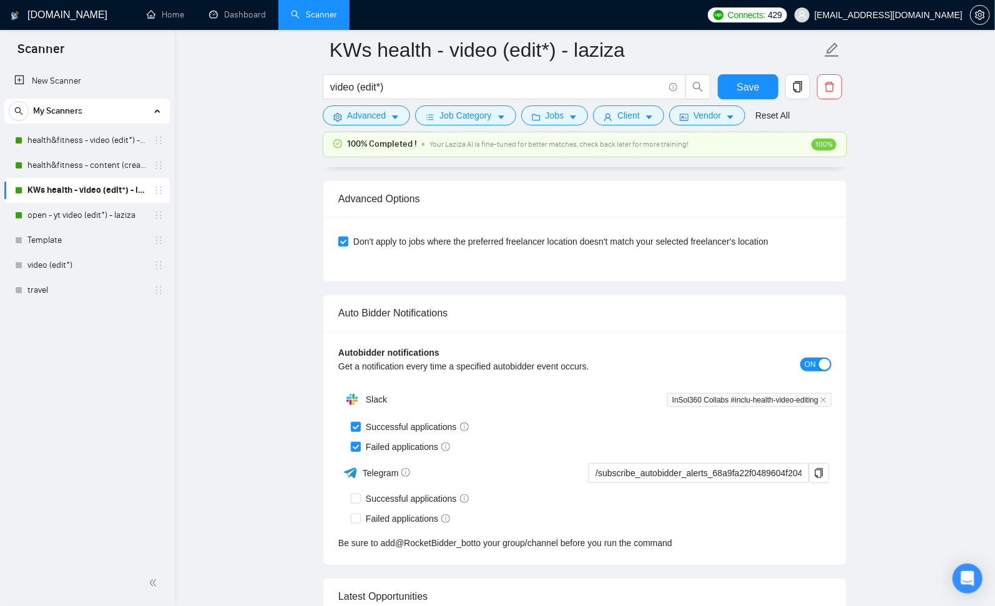
scroll to position [2866, 0]
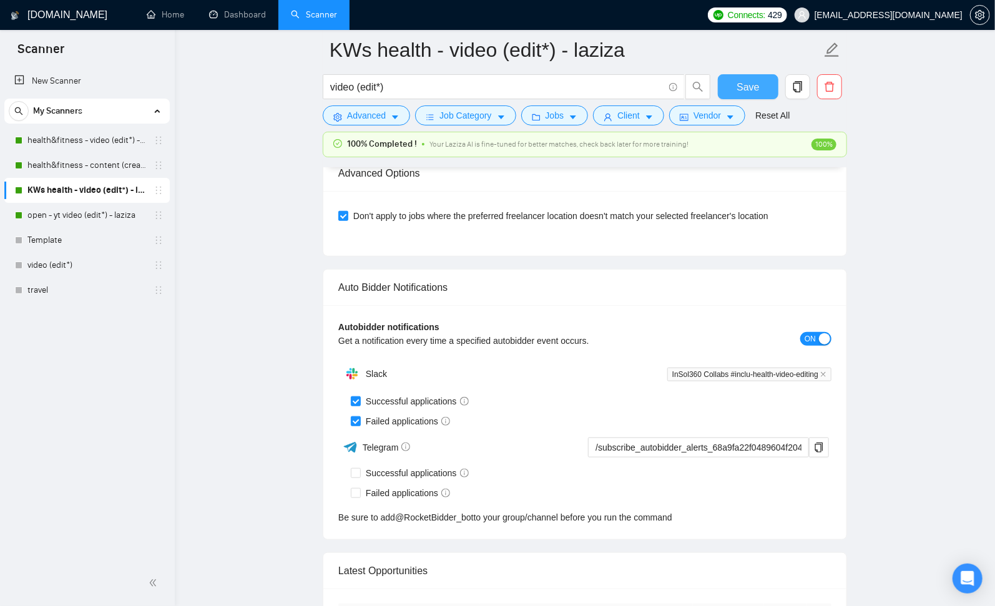
drag, startPoint x: 744, startPoint y: 85, endPoint x: 885, endPoint y: 143, distance: 153.1
click at [744, 85] on span "Save" at bounding box center [747, 87] width 22 height 16
click at [97, 215] on link "open - yt video (edit*) - laziza" at bounding box center [86, 215] width 119 height 25
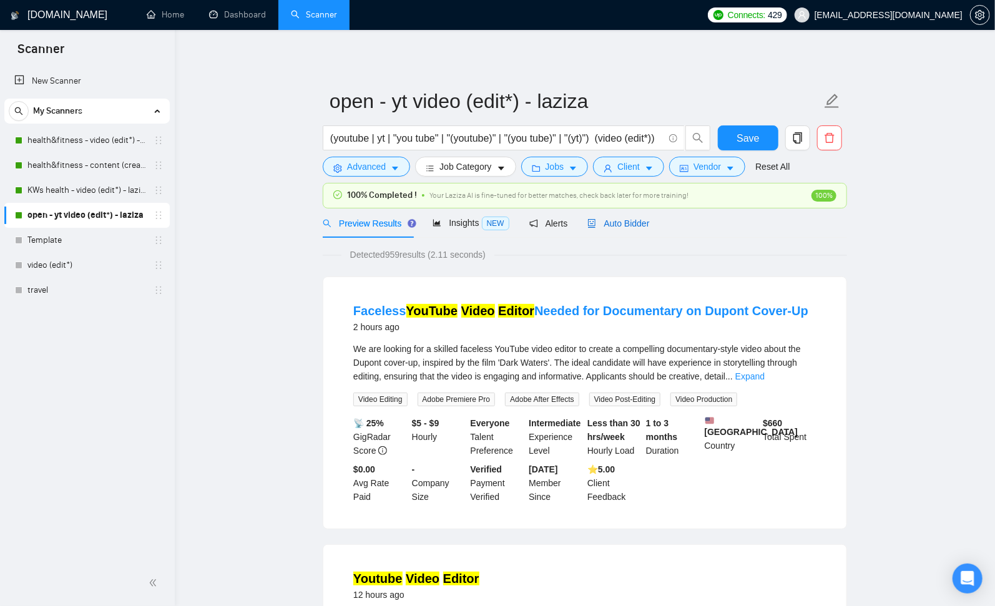
click at [607, 223] on span "Auto Bidder" at bounding box center [618, 223] width 62 height 10
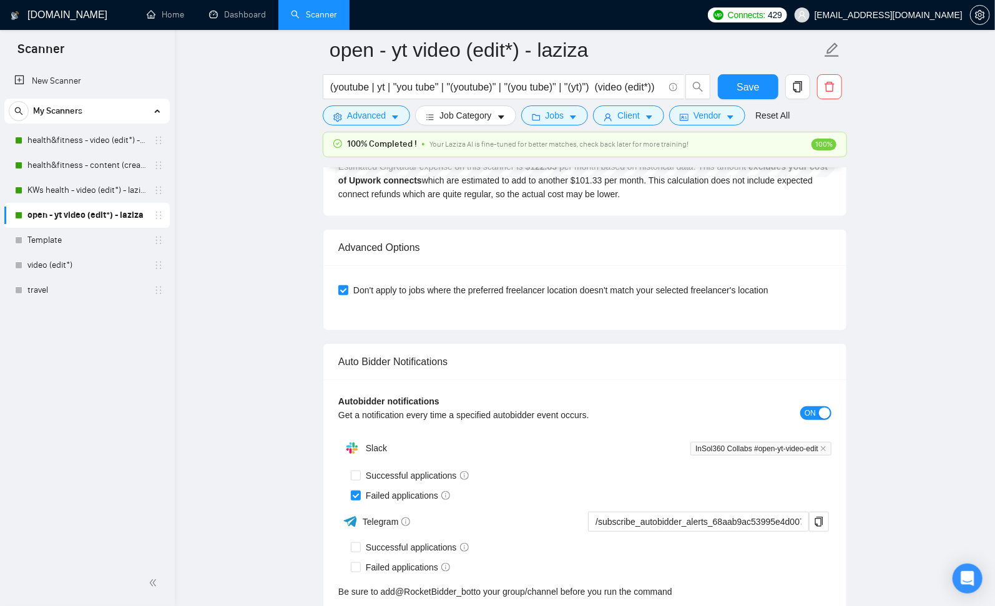
scroll to position [2858, 0]
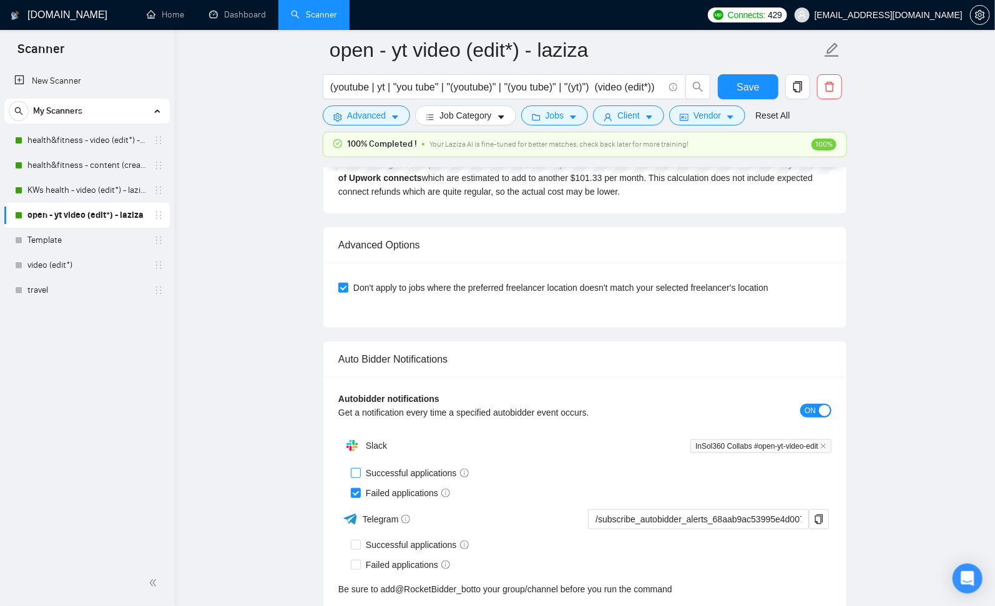
click at [358, 469] on input "Successful applications" at bounding box center [355, 472] width 9 height 9
checkbox input "true"
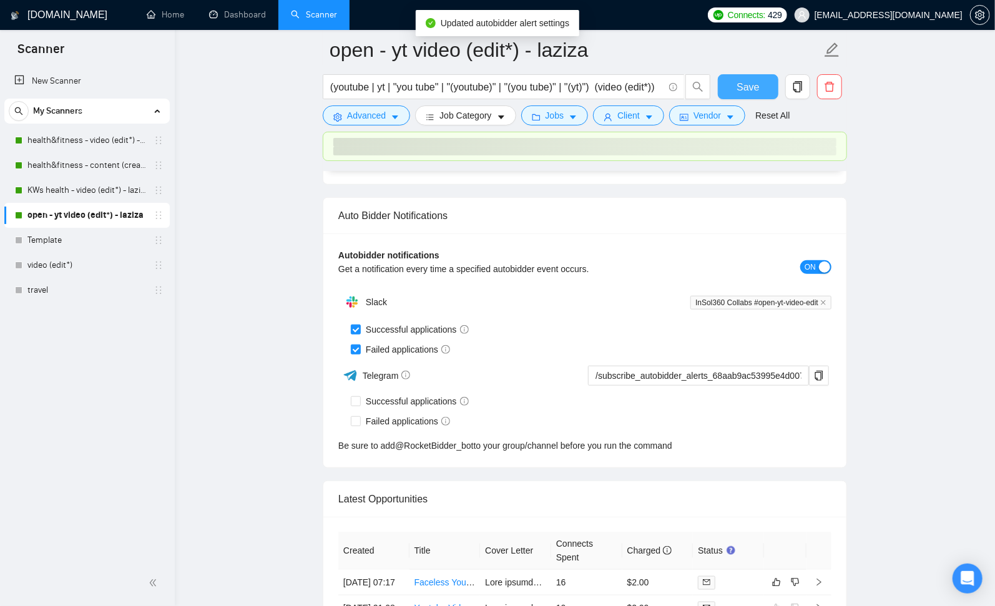
click at [751, 88] on span "Save" at bounding box center [747, 87] width 22 height 16
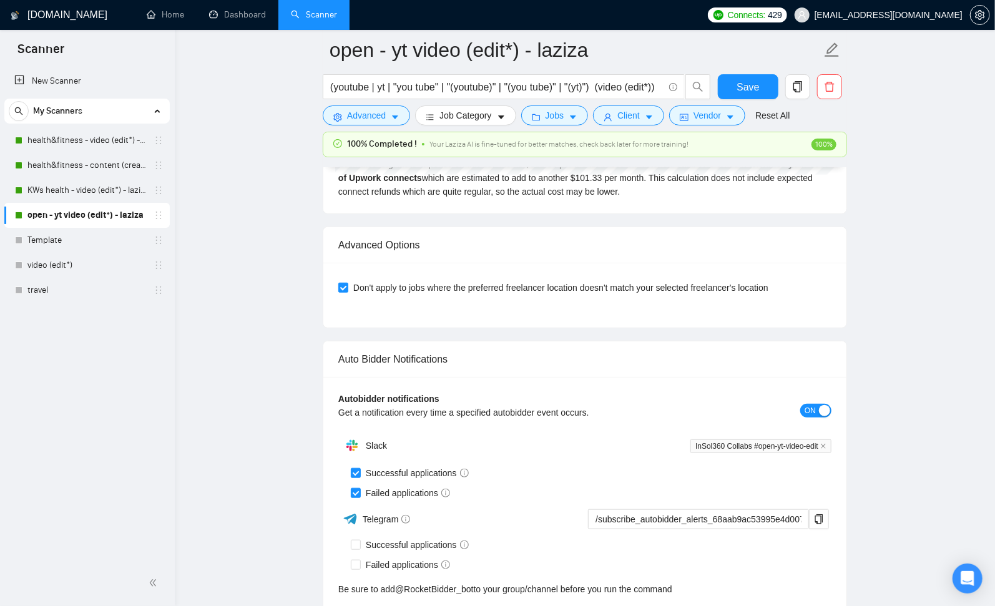
drag, startPoint x: 261, startPoint y: 274, endPoint x: 534, endPoint y: 4, distance: 383.4
